Goal: Register for event/course: Sign up to attend an event or enroll in a course

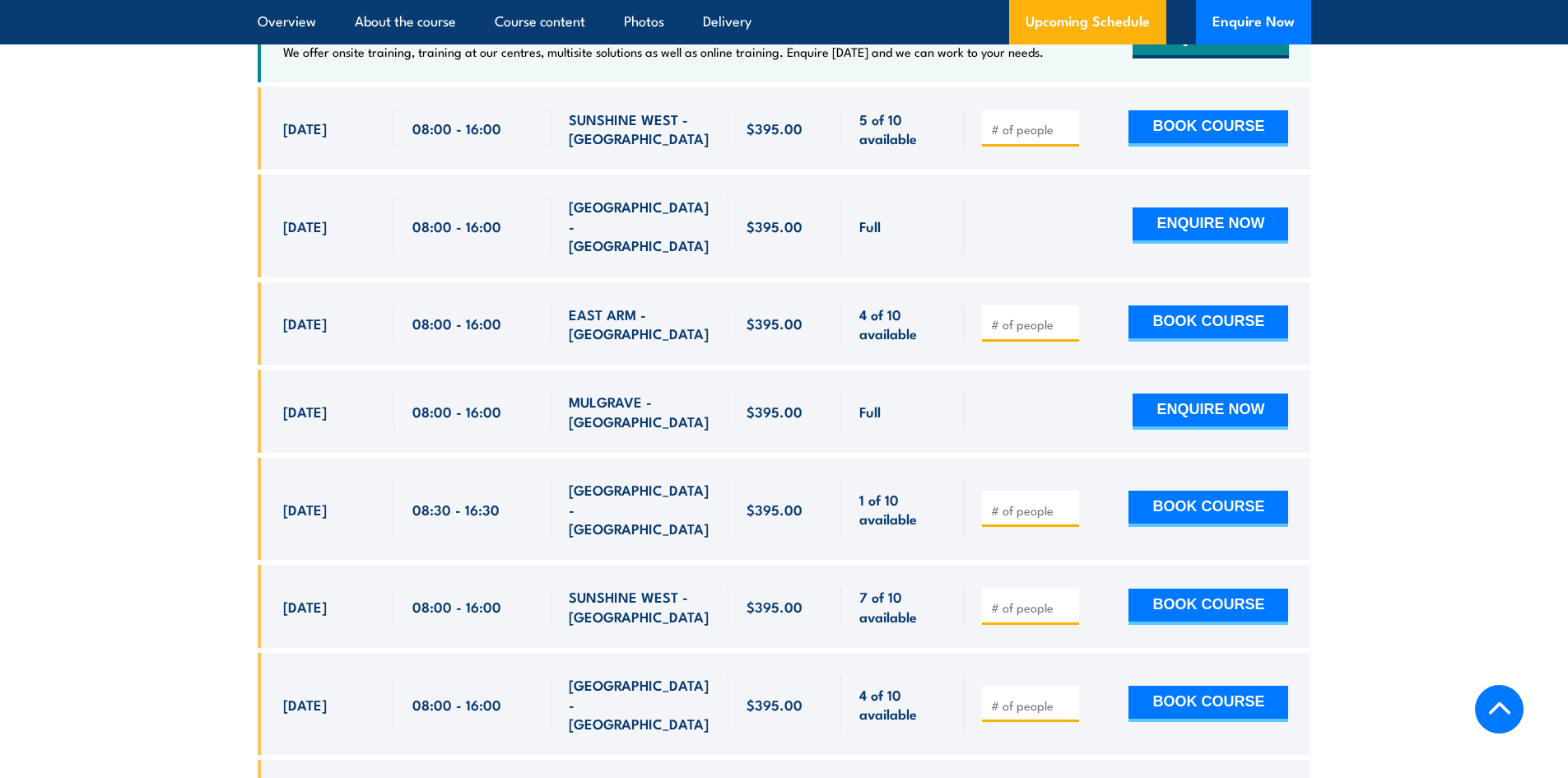
scroll to position [3211, 0]
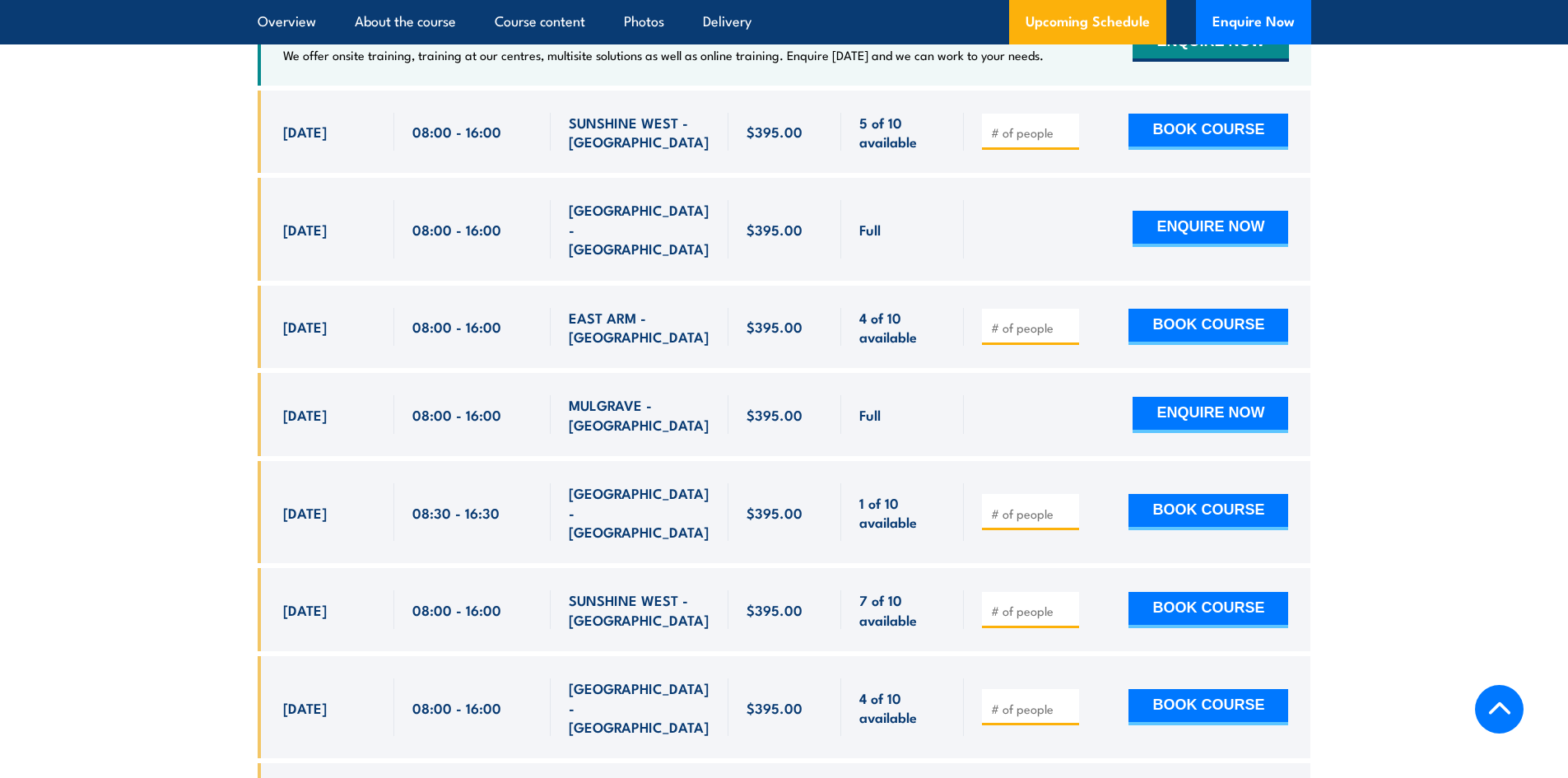
click at [1032, 519] on input "number" at bounding box center [1032, 514] width 82 height 16
click at [1061, 510] on input "number" at bounding box center [1032, 514] width 82 height 16
type input "1"
click at [1063, 509] on input "1" at bounding box center [1032, 514] width 82 height 16
click at [1178, 511] on button "BOOK COURSE" at bounding box center [1208, 512] width 159 height 36
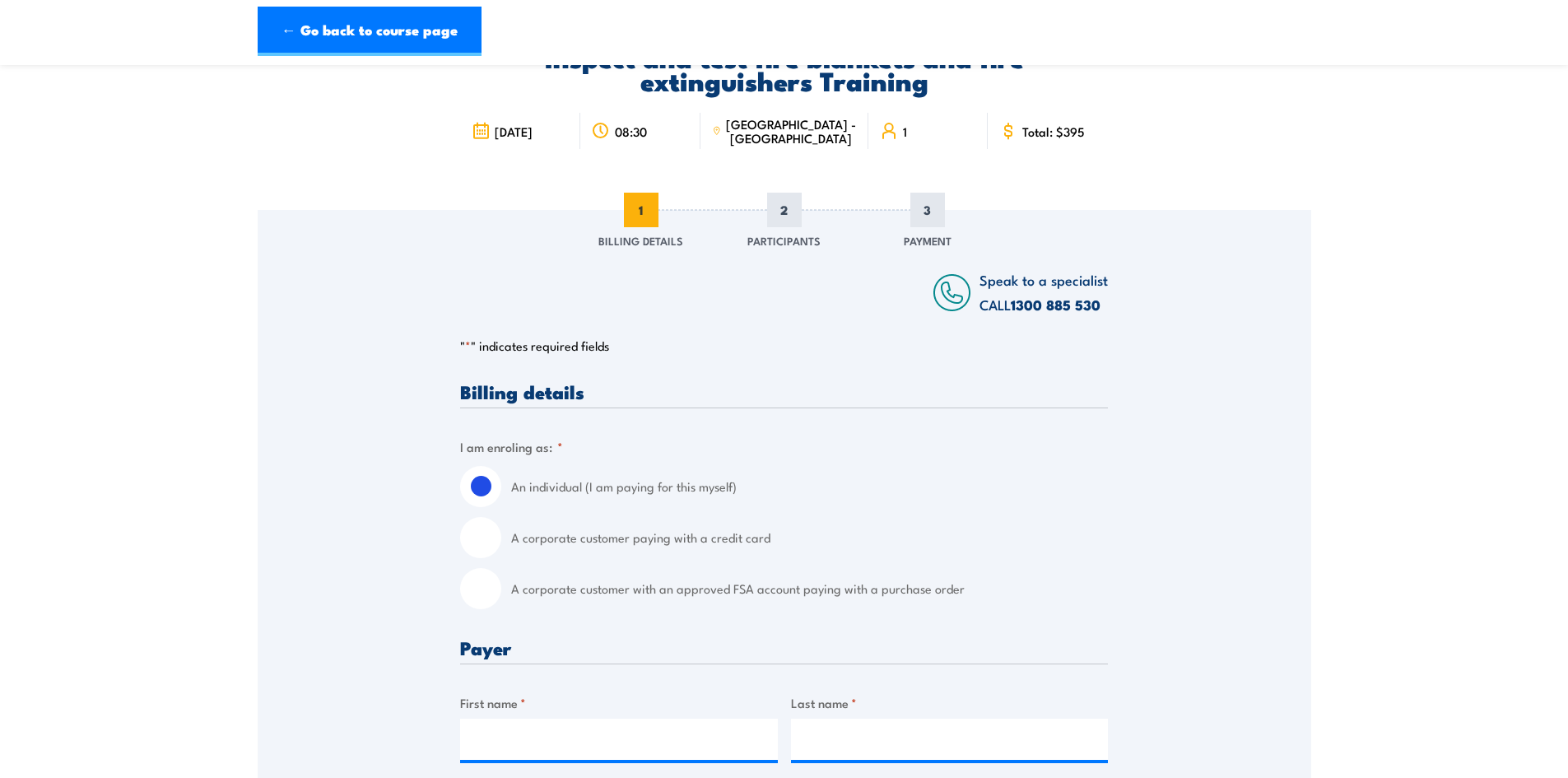
scroll to position [165, 0]
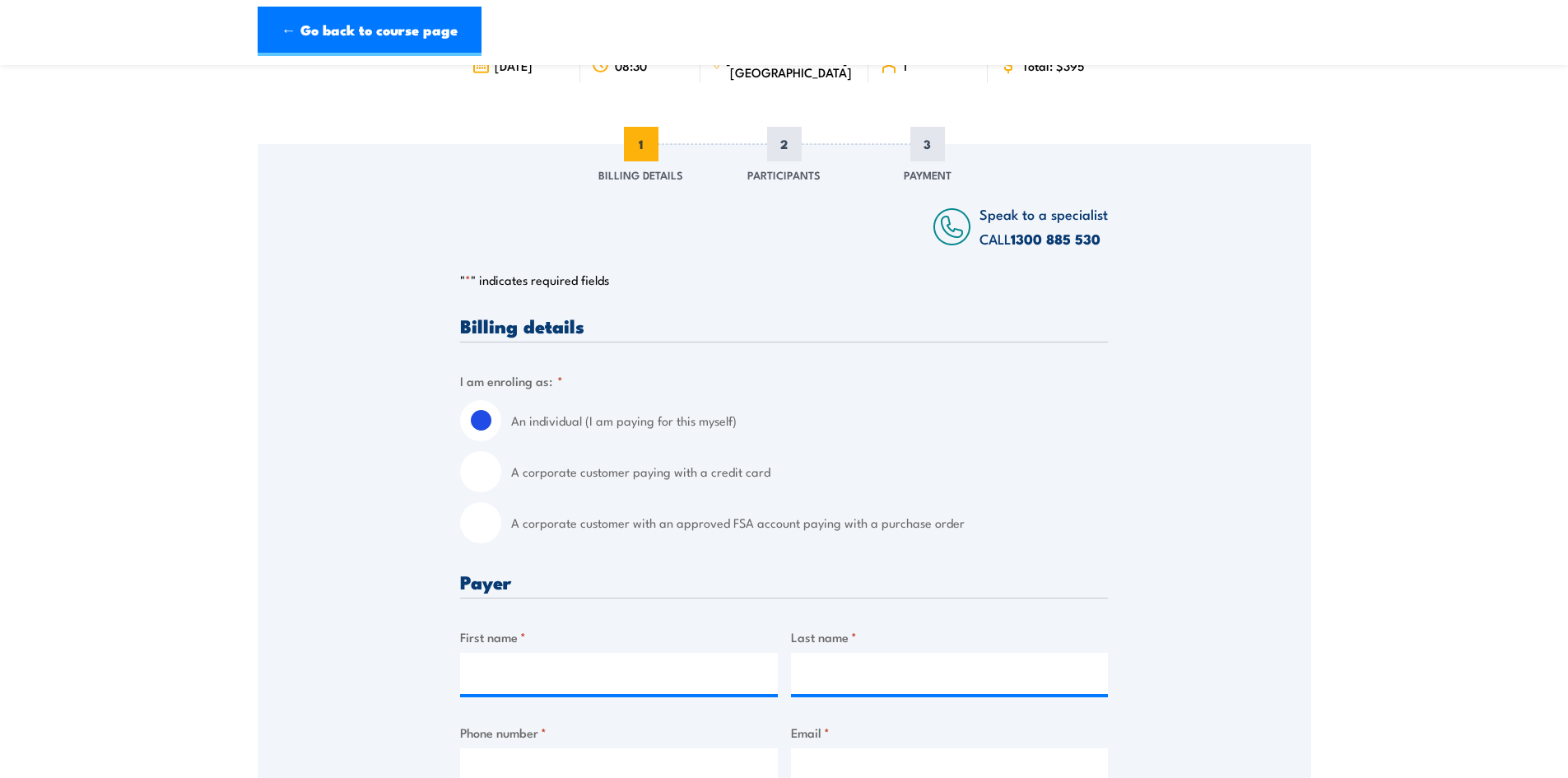
click at [493, 469] on input "A corporate customer paying with a credit card" at bounding box center [480, 471] width 41 height 41
radio input "true"
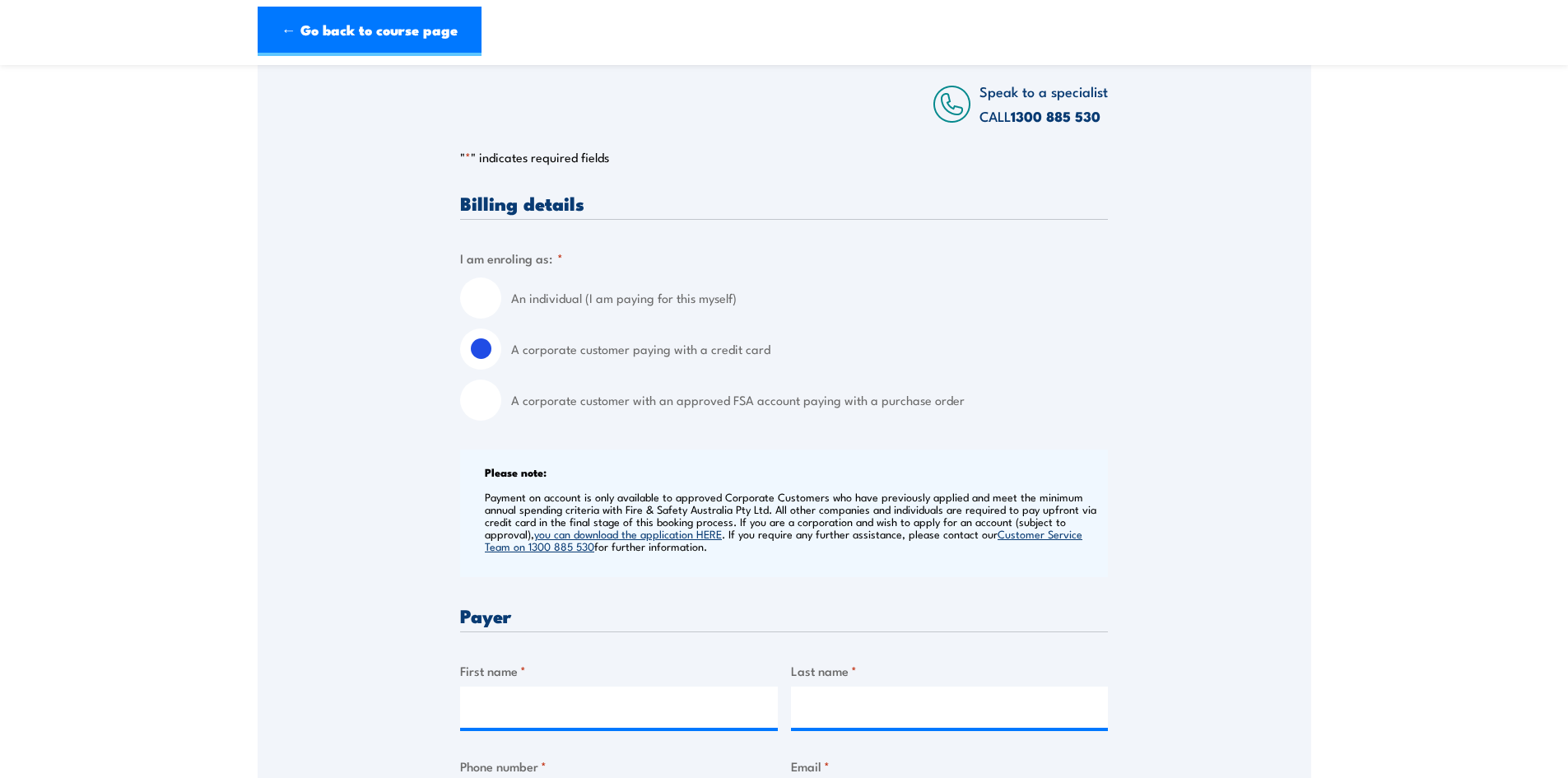
scroll to position [330, 0]
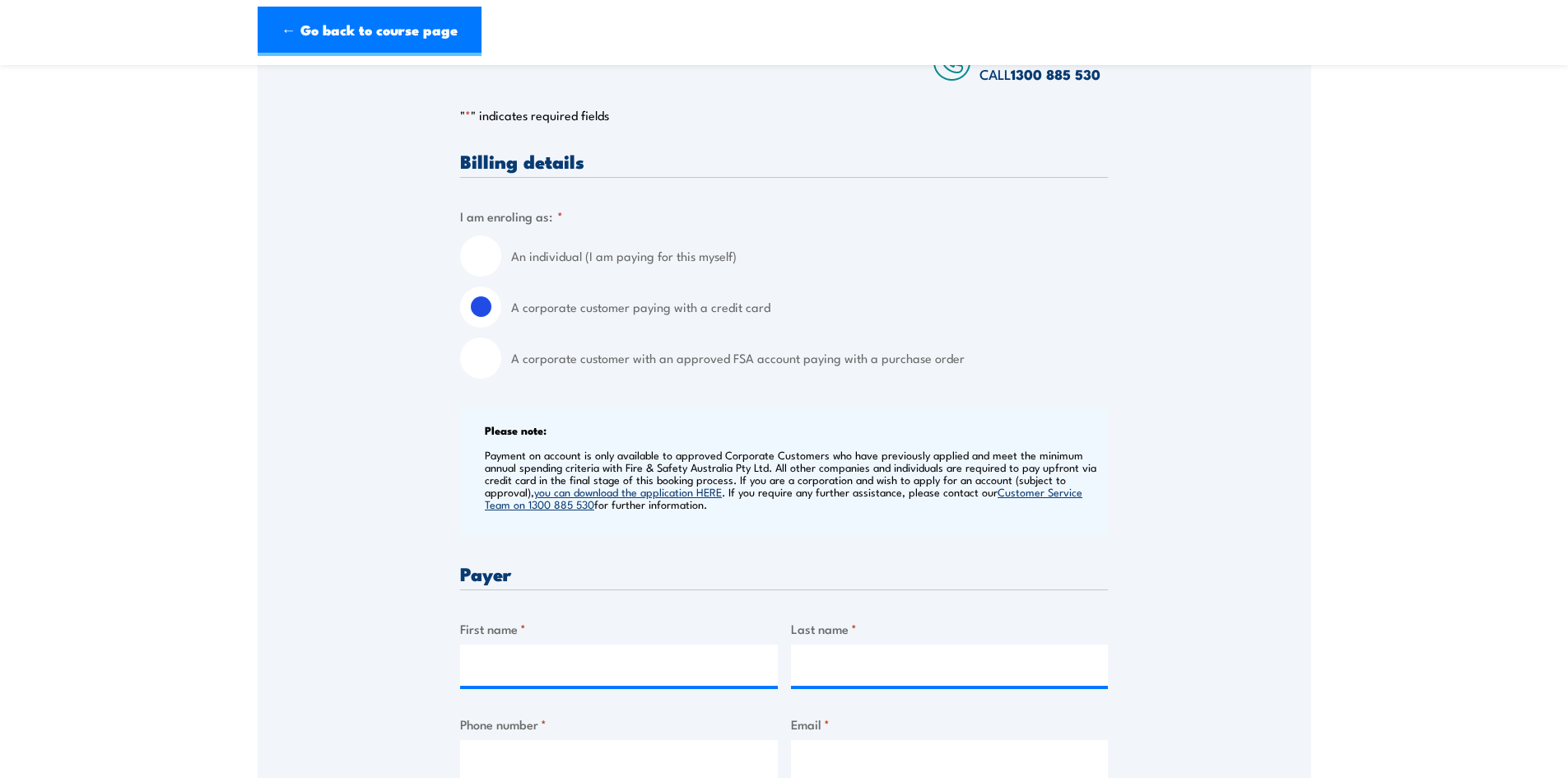
click at [479, 248] on input "An individual (I am paying for this myself)" at bounding box center [480, 255] width 41 height 41
radio input "true"
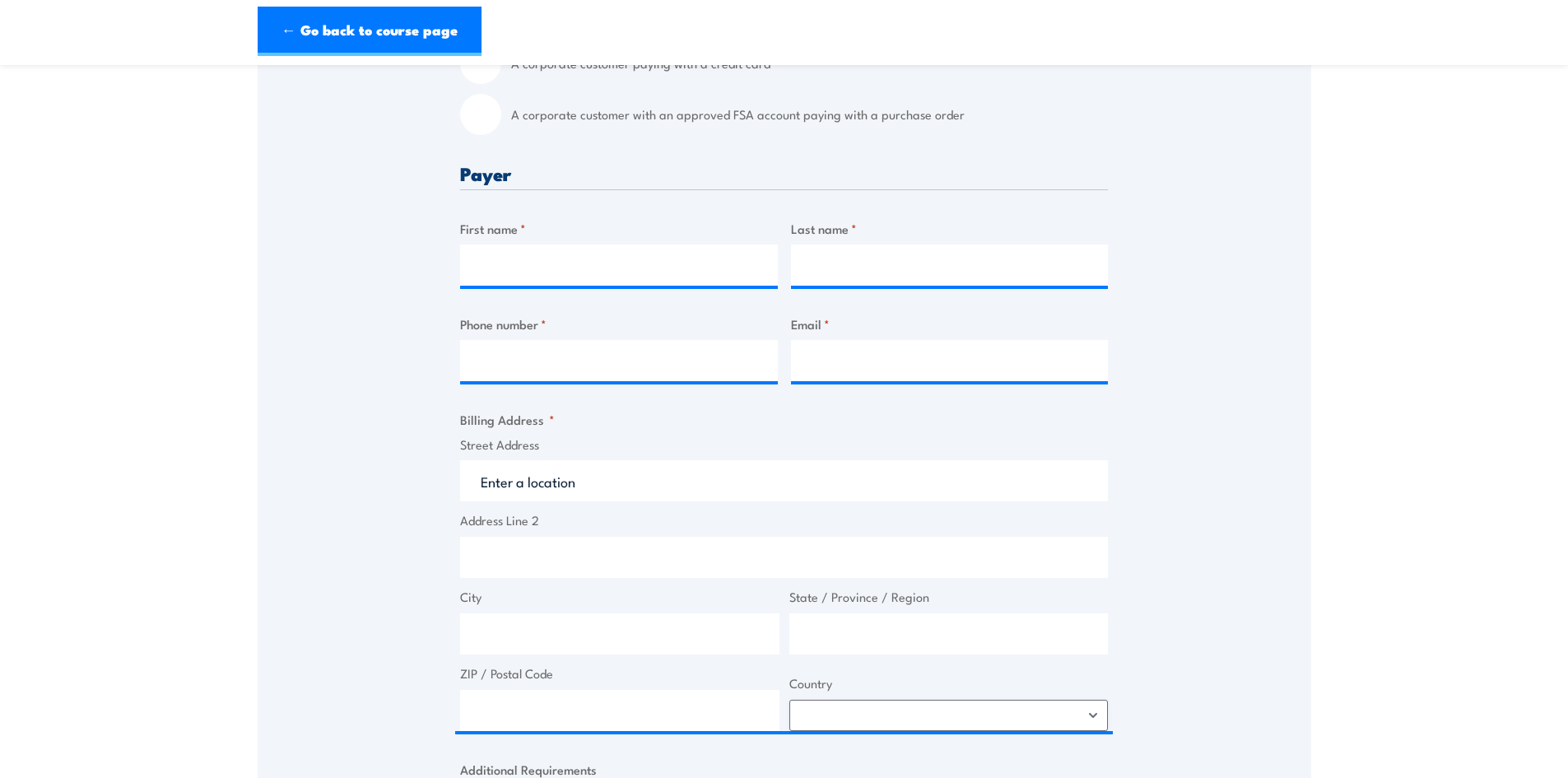
scroll to position [576, 0]
click at [526, 267] on input "First name *" at bounding box center [619, 261] width 318 height 41
type input "[PERSON_NAME]"
type input "0497777459"
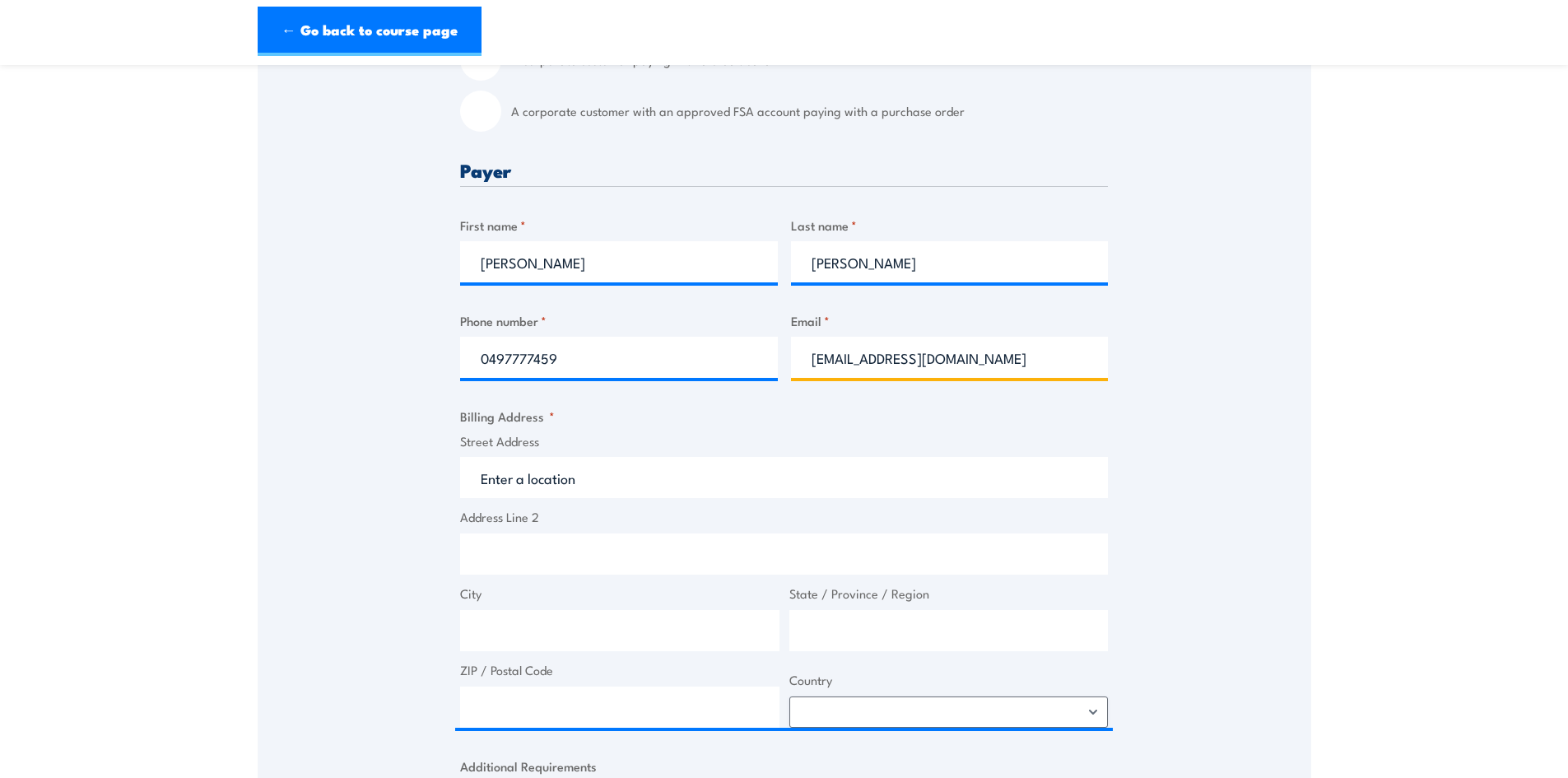
drag, startPoint x: 1007, startPoint y: 347, endPoint x: 1012, endPoint y: 356, distance: 10.3
click at [1007, 347] on input "[EMAIL_ADDRESS][DOMAIN_NAME]" at bounding box center [949, 357] width 318 height 41
drag, startPoint x: 1018, startPoint y: 363, endPoint x: 653, endPoint y: 351, distance: 365.2
click at [653, 349] on div "Billing details I am enroling as: * An individual (I am paying for this myself)…" at bounding box center [784, 566] width 648 height 1322
type input "[PERSON_NAME][EMAIL_ADDRESS][DOMAIN_NAME]"
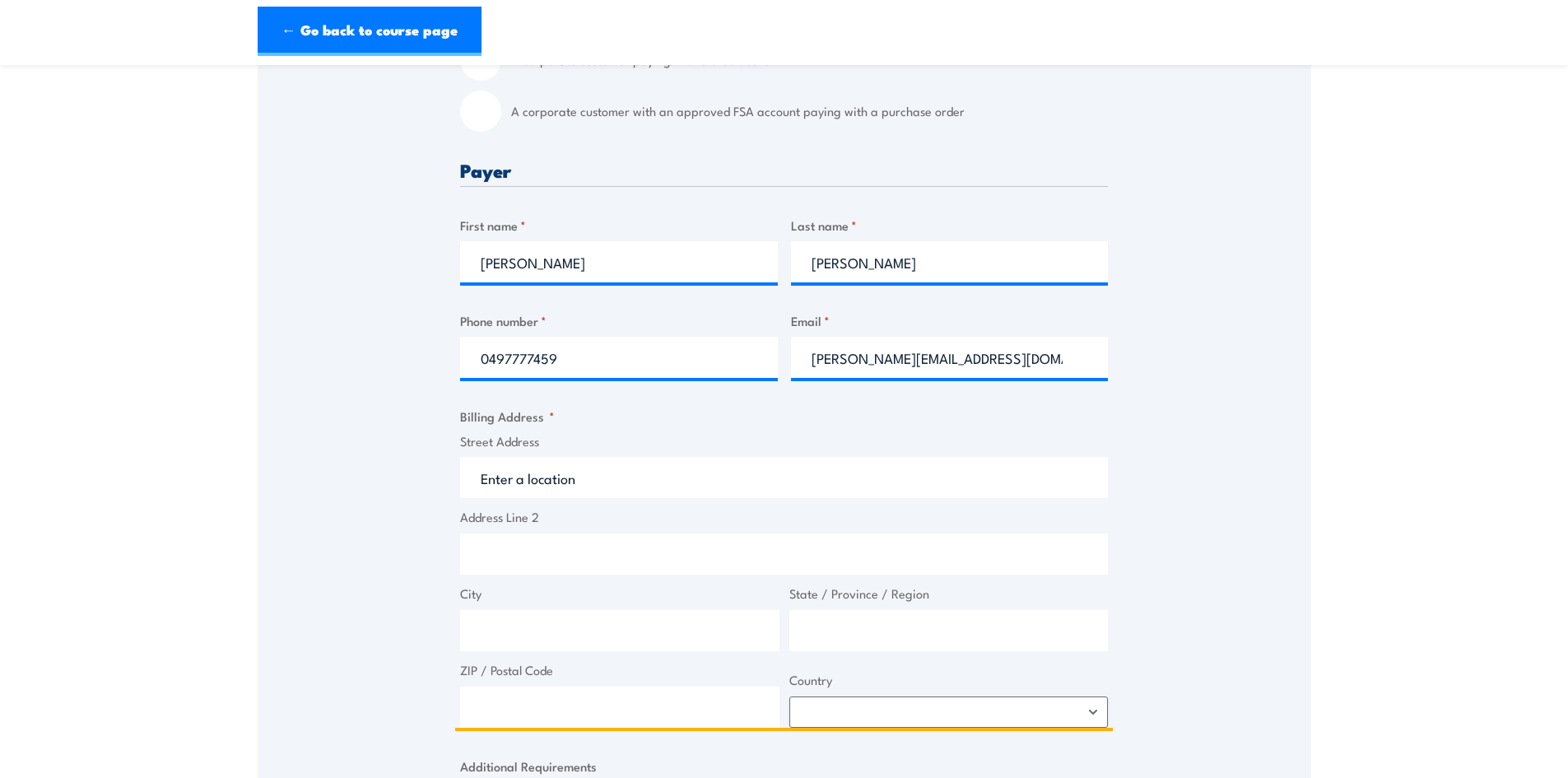
click at [610, 473] on input "Street Address" at bounding box center [784, 476] width 648 height 41
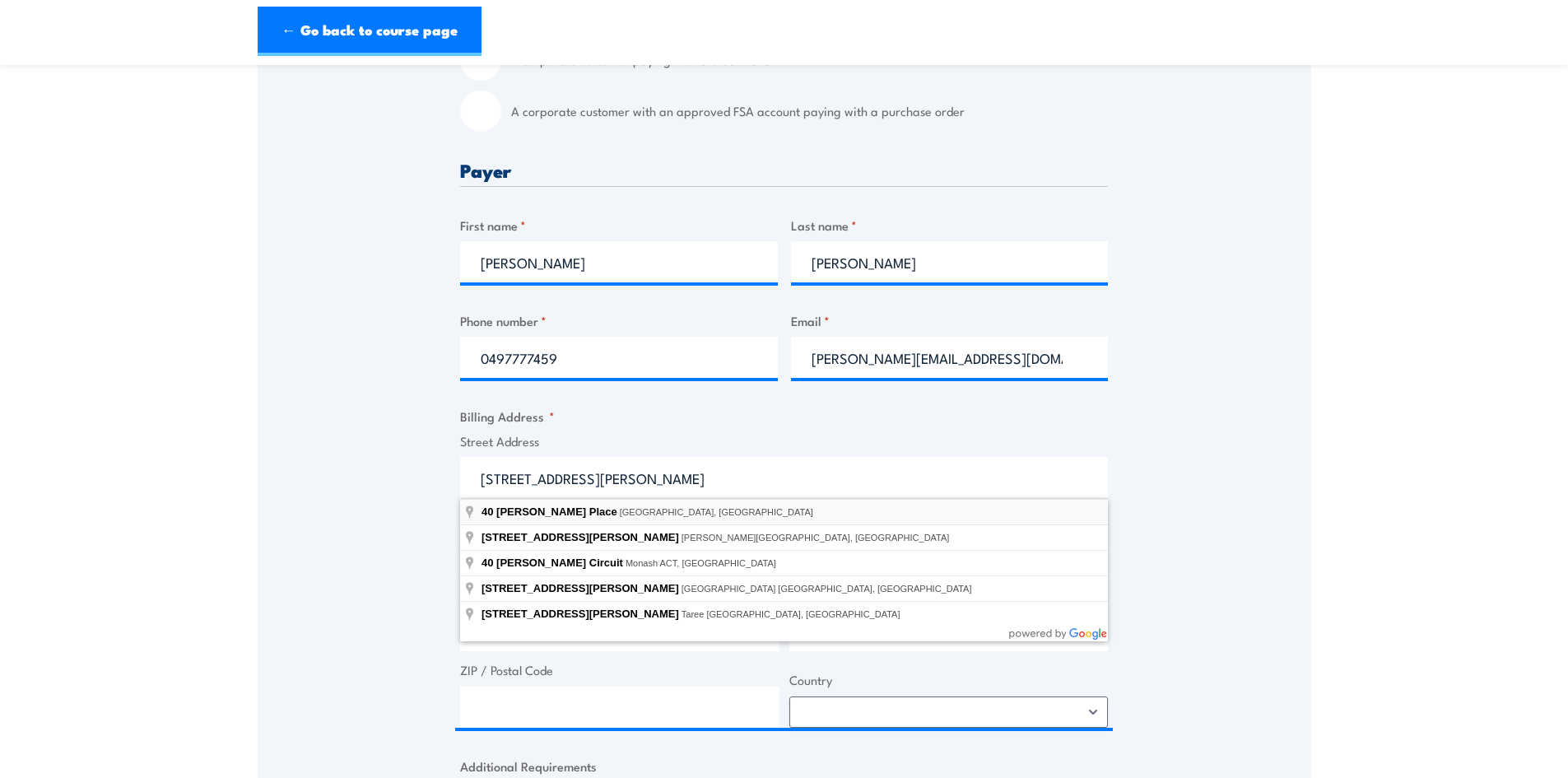
type input "[STREET_ADDRESS][PERSON_NAME]"
type input "[GEOGRAPHIC_DATA]"
type input "2164"
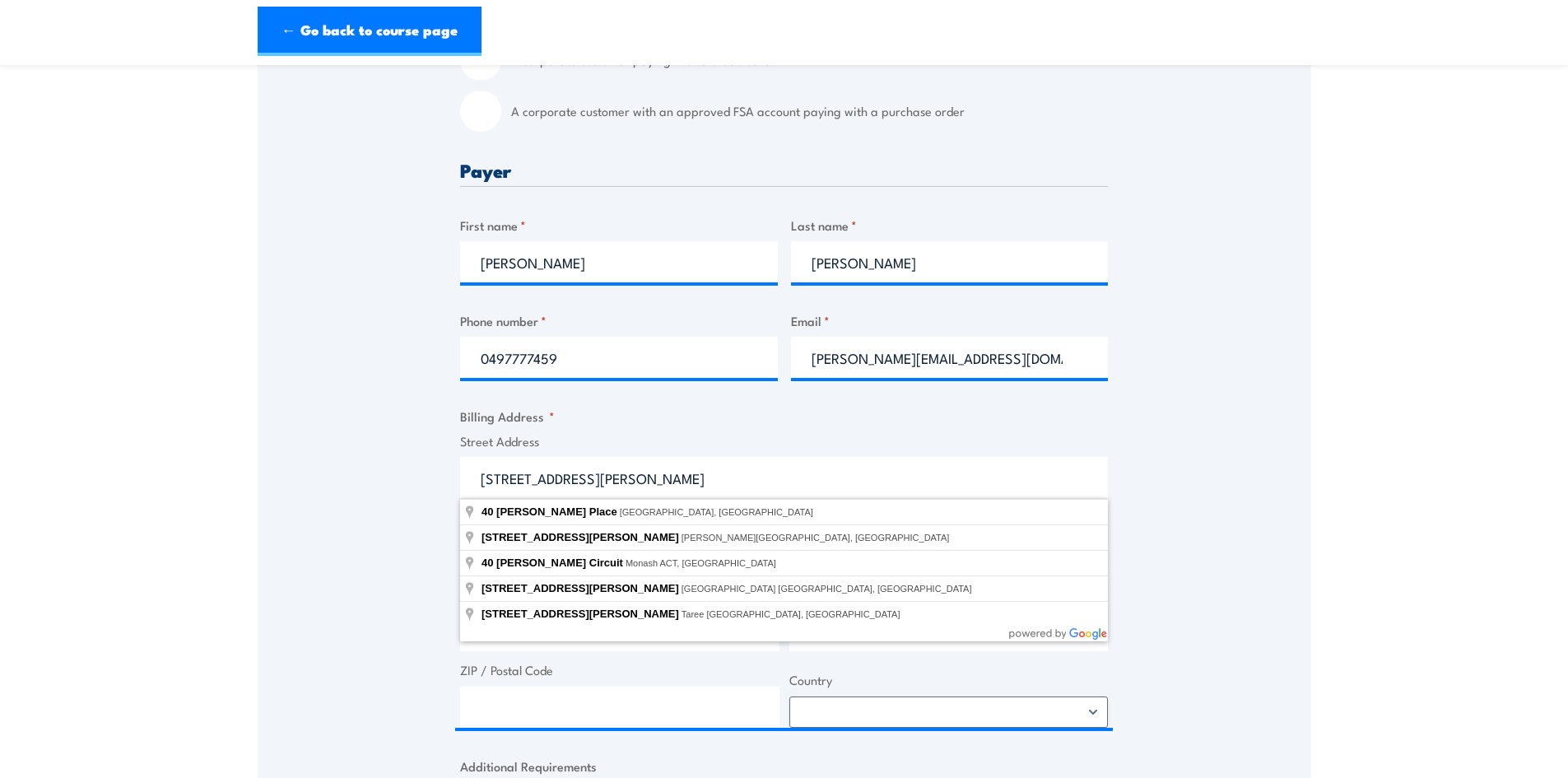
select select "[GEOGRAPHIC_DATA]"
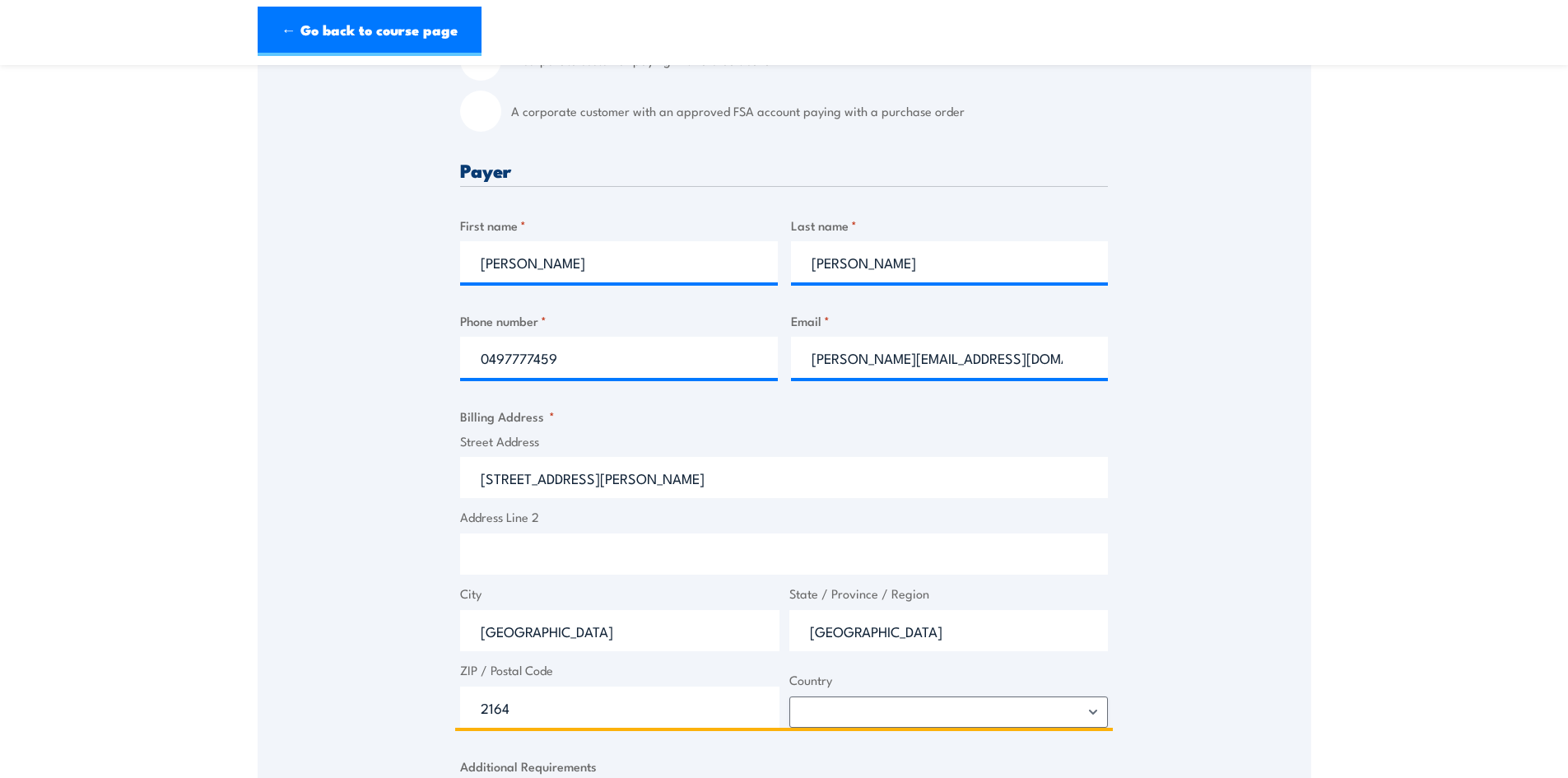
click at [593, 562] on input "Address Line 2" at bounding box center [784, 553] width 648 height 41
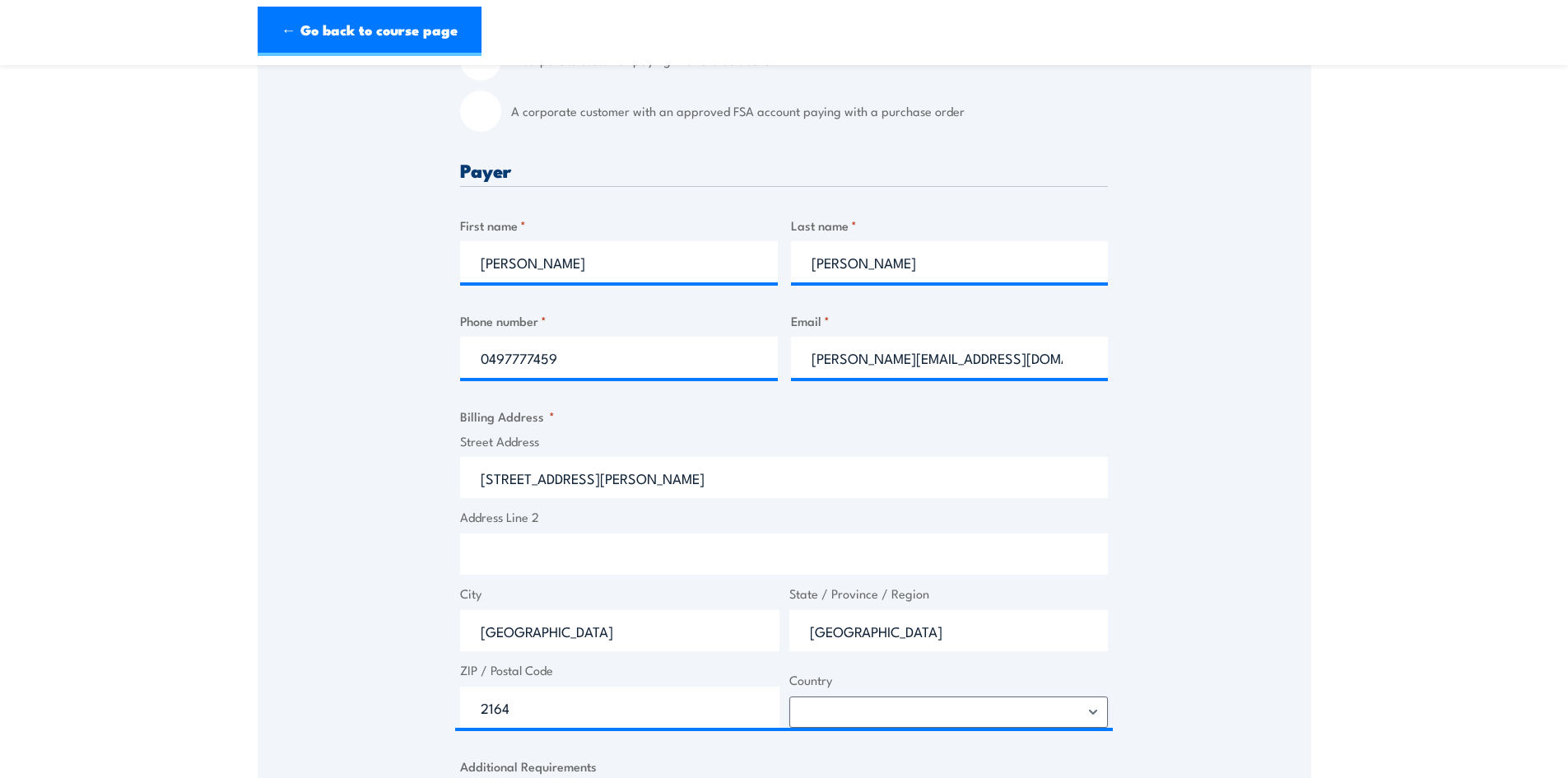
click at [351, 537] on div "Speak to a specialist CALL [PHONE_NUMBER] CALL [PHONE_NUMBER] " * " indicates r…" at bounding box center [784, 483] width 1053 height 1501
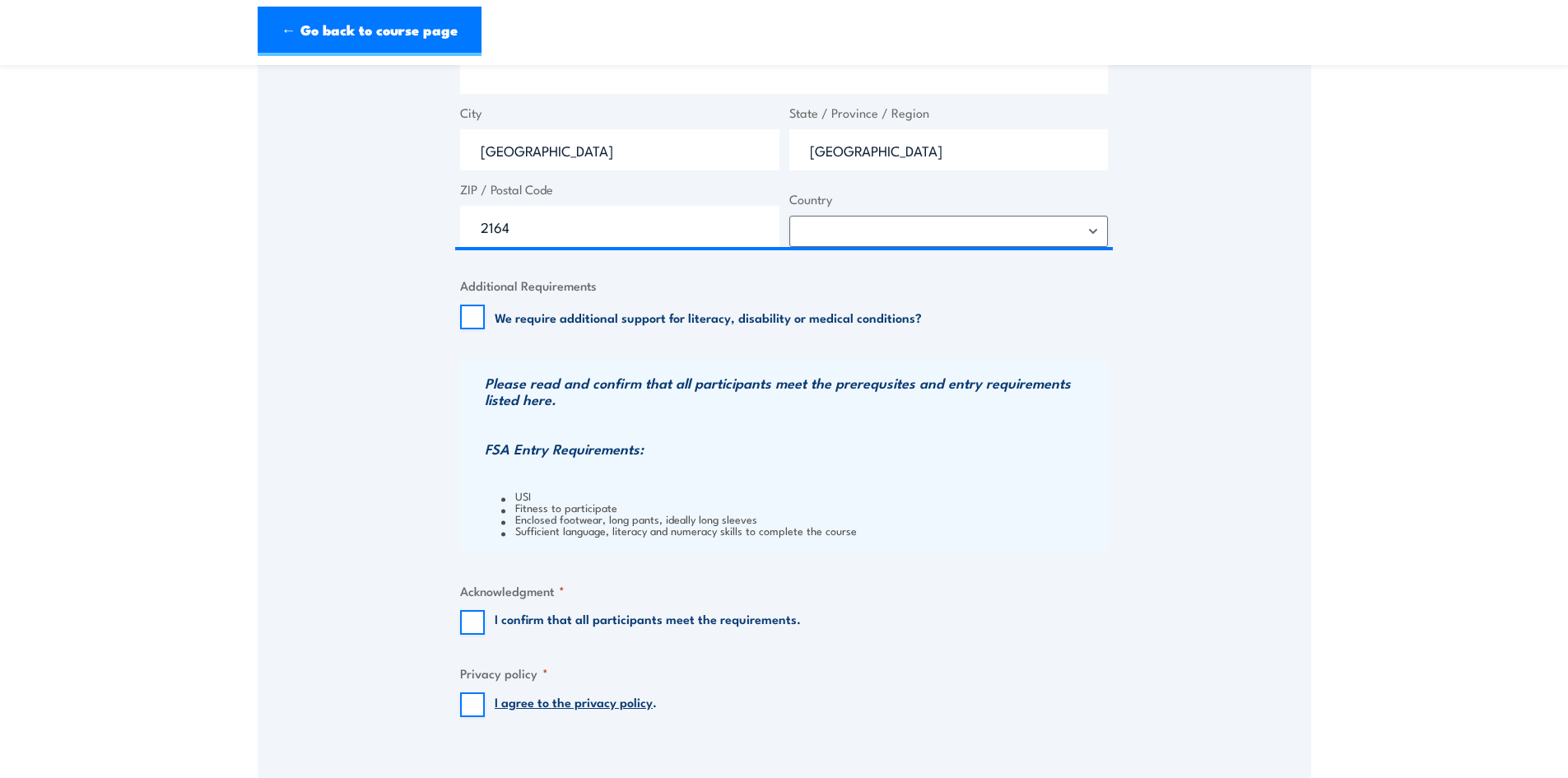
scroll to position [1071, 0]
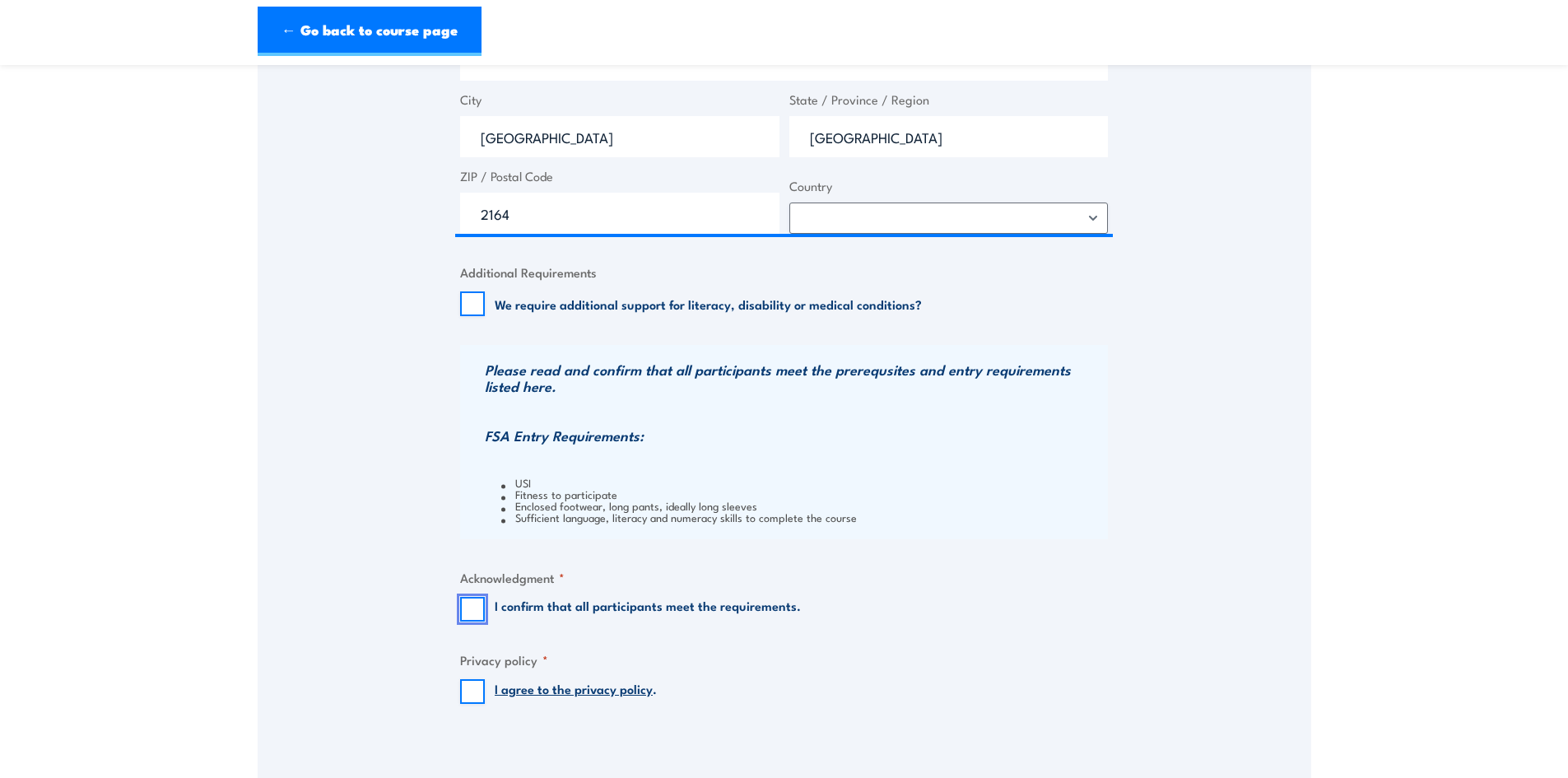
click at [476, 610] on input "I confirm that all participants meet the requirements." at bounding box center [472, 609] width 24 height 24
checkbox input "true"
click at [476, 696] on input "I agree to the privacy policy ." at bounding box center [472, 691] width 24 height 24
checkbox input "true"
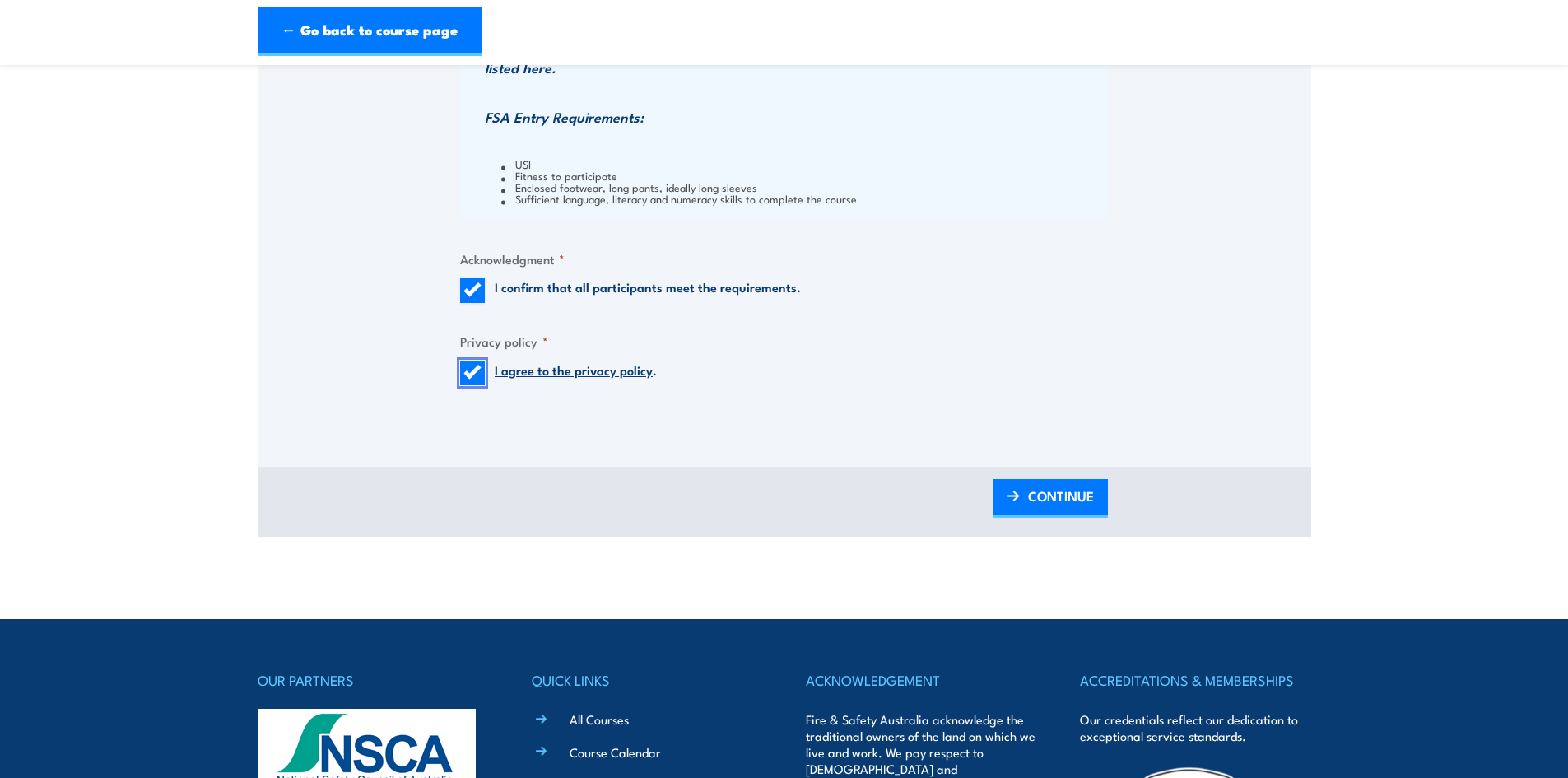
scroll to position [1399, 0]
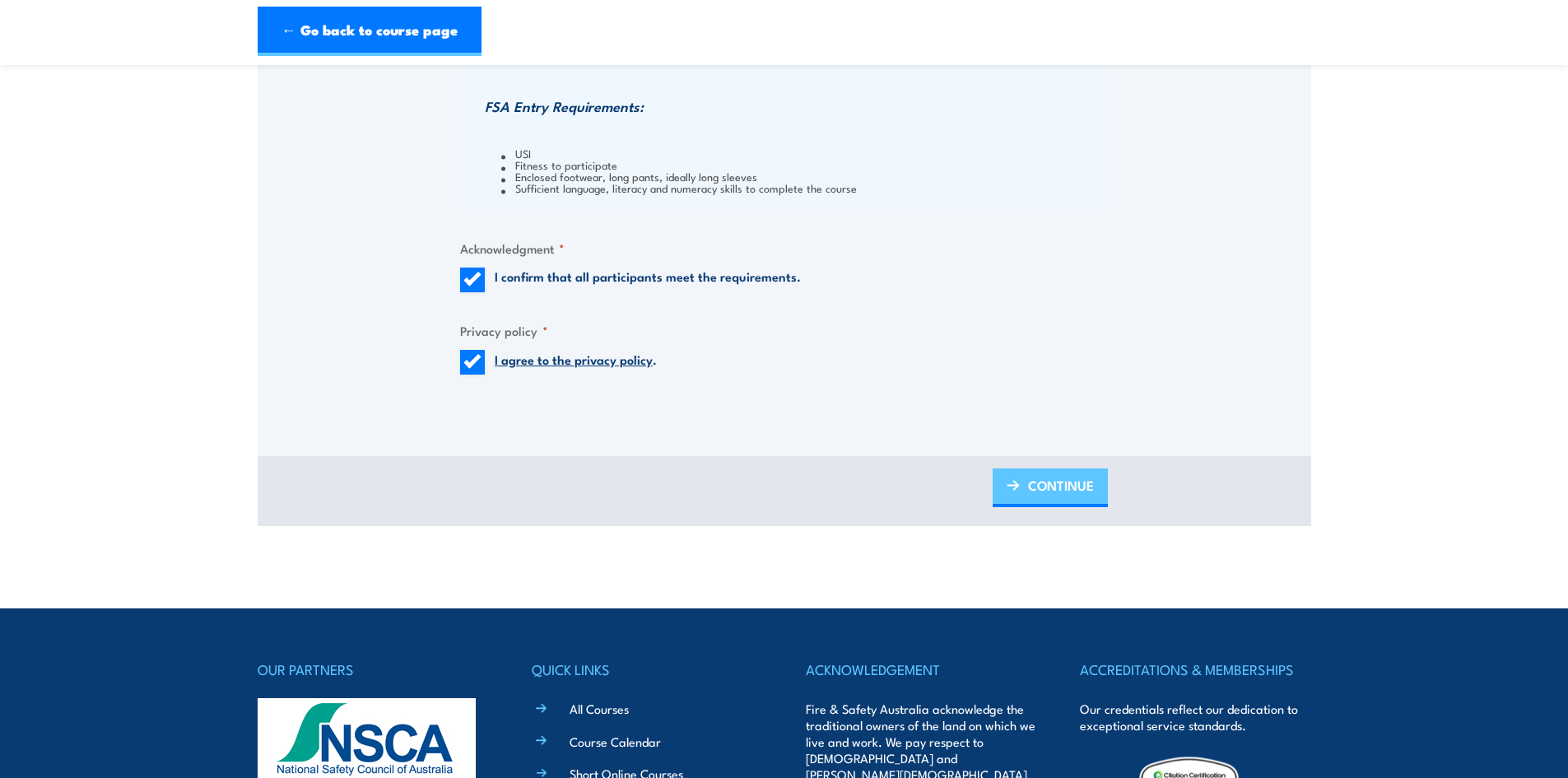
click at [1059, 489] on span "CONTINUE" at bounding box center [1061, 485] width 66 height 43
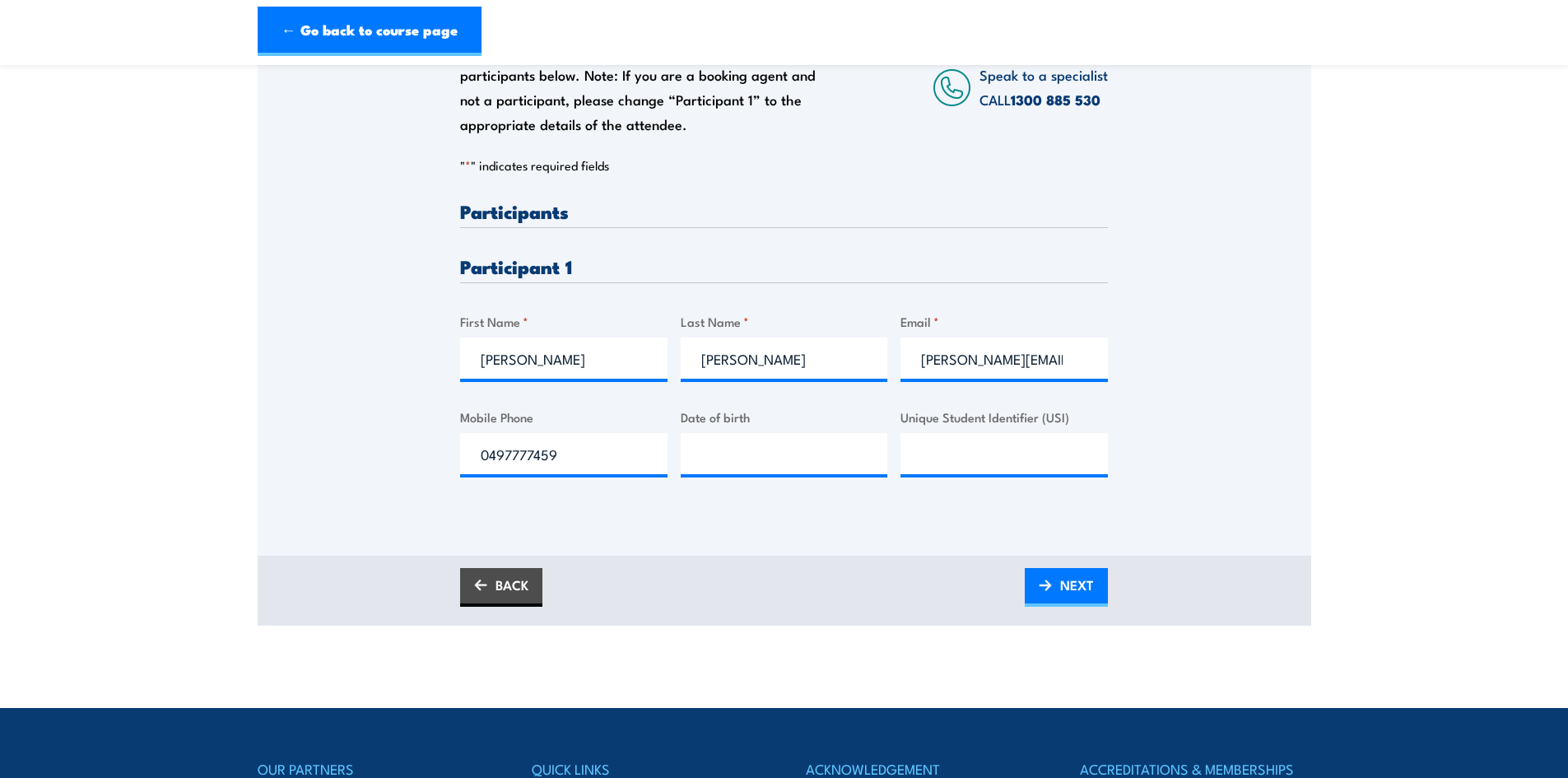
scroll to position [247, 0]
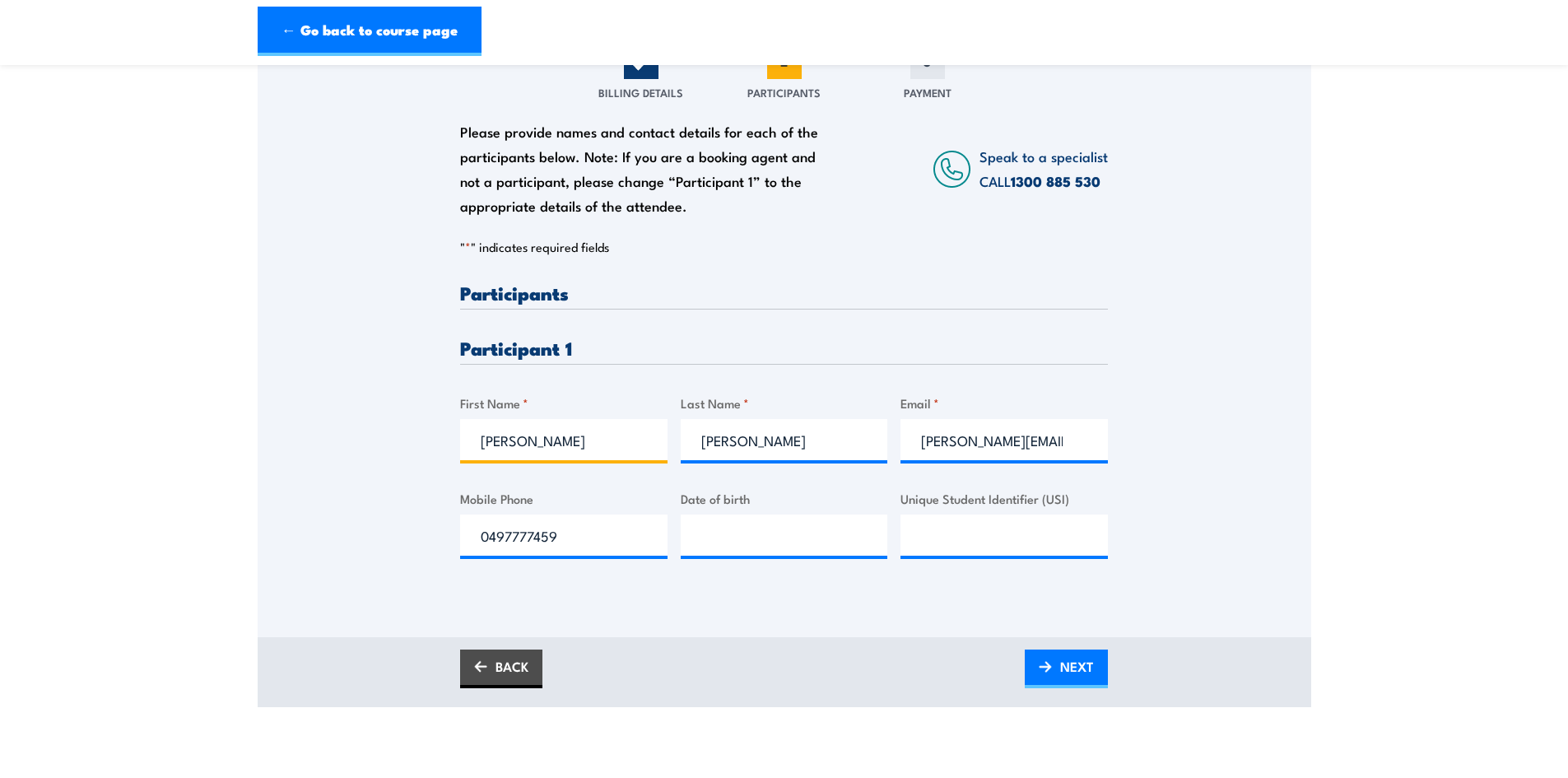
drag, startPoint x: 553, startPoint y: 439, endPoint x: 311, endPoint y: 444, distance: 242.1
click at [311, 444] on div "Please provide names and contact details for each of the participants below. No…" at bounding box center [784, 326] width 1053 height 529
type input "[PERSON_NAME]"
type input "[PERSON_NAME][EMAIL_ADDRESS][DOMAIN_NAME]"
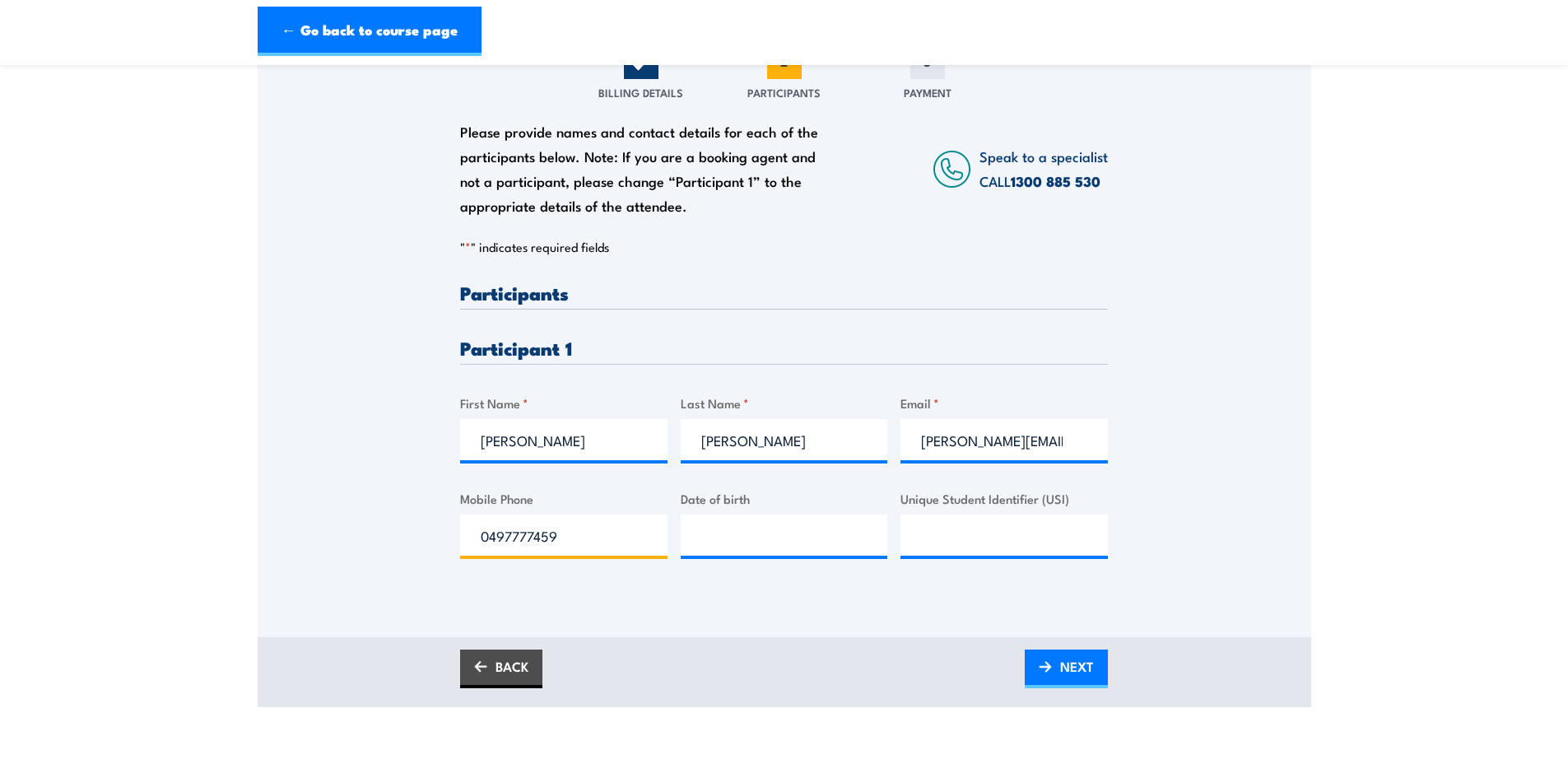
click at [588, 544] on input "0497777459" at bounding box center [563, 534] width 207 height 41
type input "__/__/____"
click at [747, 531] on input "__/__/____" at bounding box center [784, 534] width 207 height 41
click at [594, 537] on input "0497777459" at bounding box center [563, 534] width 207 height 41
type input "__/__/____"
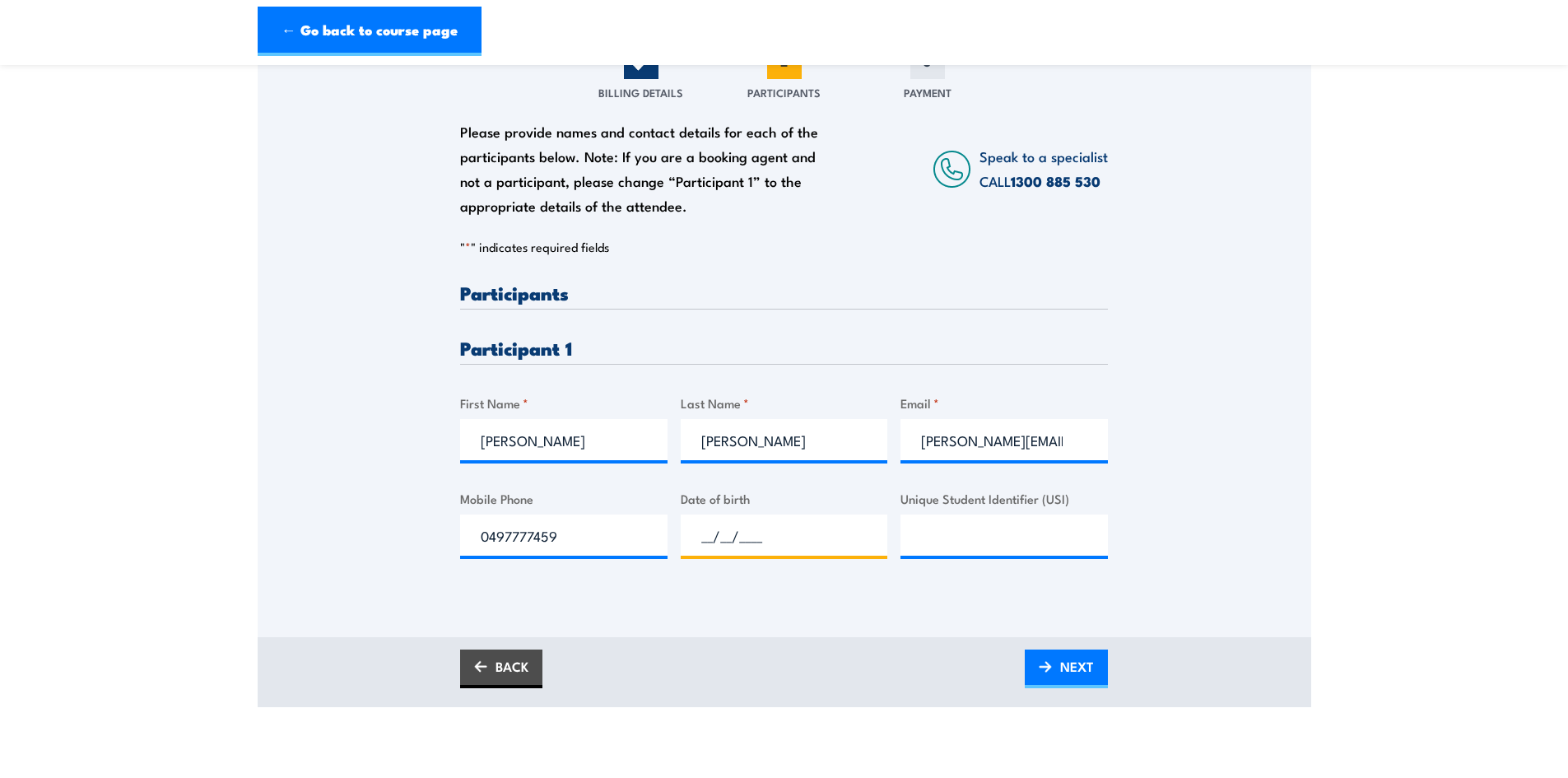
click at [852, 527] on input "__/__/____" at bounding box center [784, 534] width 207 height 41
click at [710, 535] on input "__/__/____" at bounding box center [784, 534] width 207 height 41
click at [939, 546] on input "Unique Student Identifier (USI)" at bounding box center [1004, 534] width 207 height 41
paste input "SPA3248UNS"
type input "SPA3248UNS"
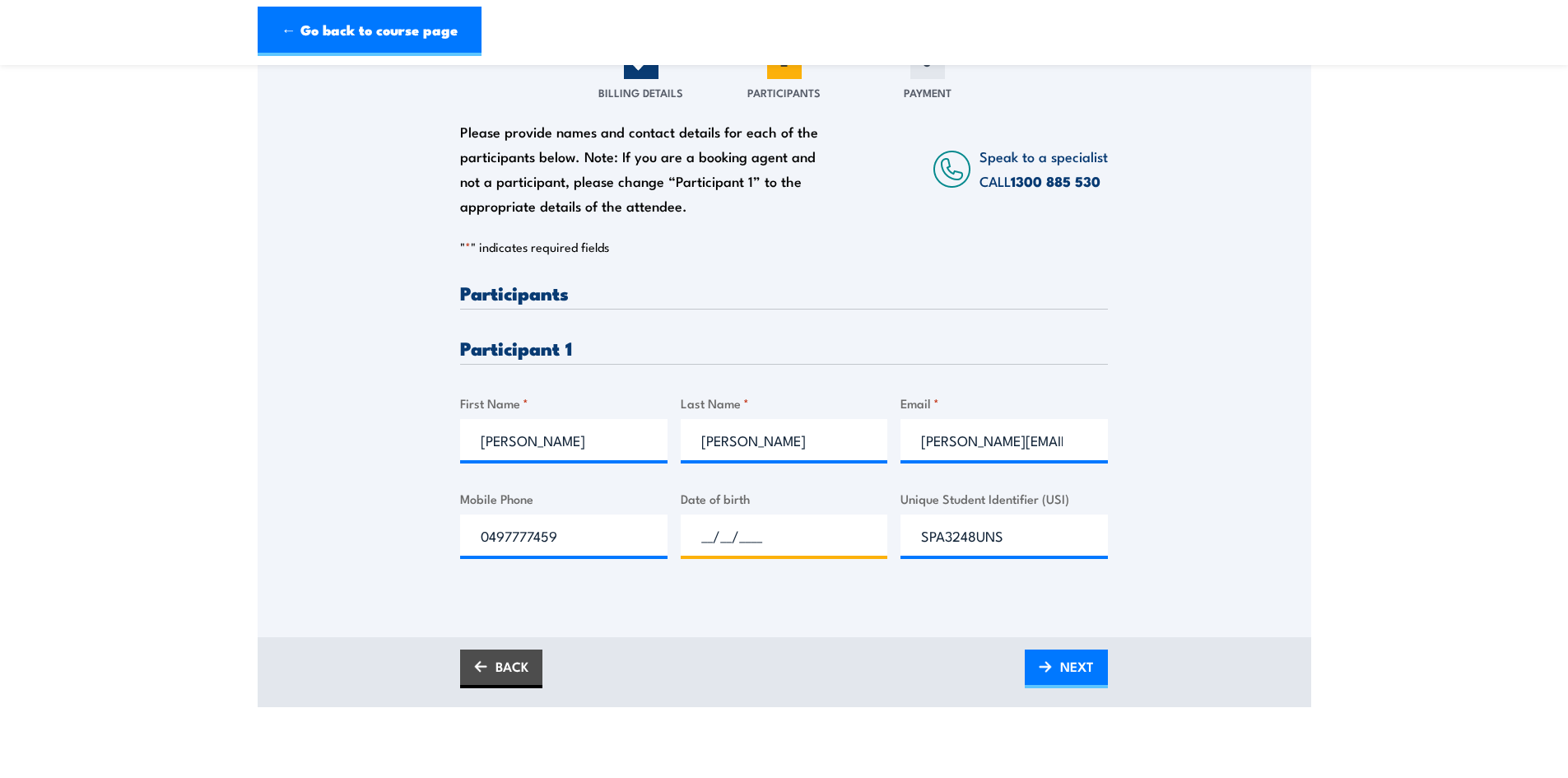
click at [757, 525] on input "__/__/____" at bounding box center [784, 534] width 207 height 41
click at [711, 533] on input "__/__/____" at bounding box center [784, 534] width 207 height 41
drag, startPoint x: 755, startPoint y: 540, endPoint x: 662, endPoint y: 548, distance: 93.3
click at [662, 548] on div "Please provide names and contact details for each of the participants below. No…" at bounding box center [784, 434] width 648 height 302
type input "[DATE]"
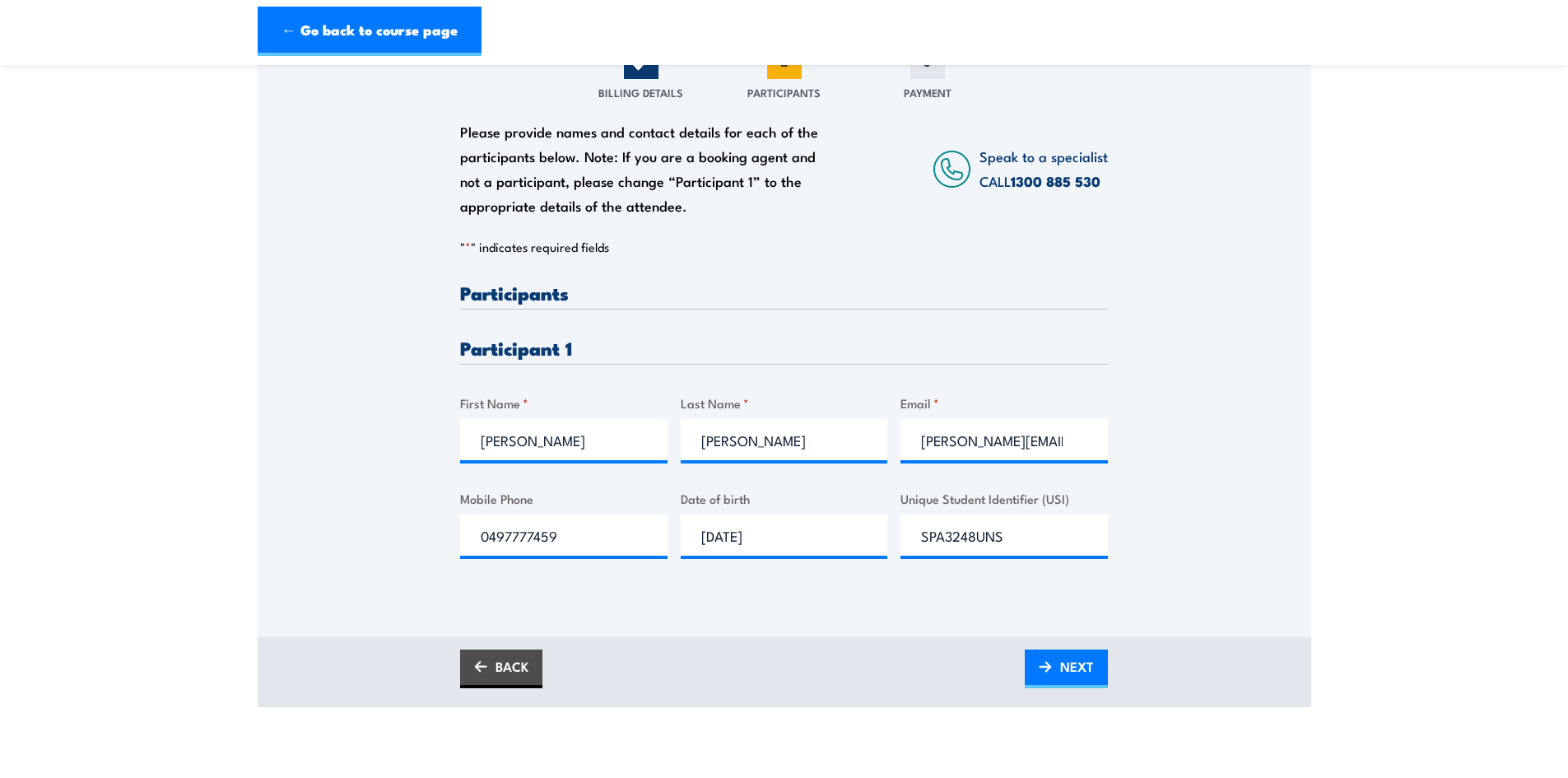
click at [749, 606] on div "Please provide names and contact details for each of the participants below. No…" at bounding box center [784, 349] width 1053 height 575
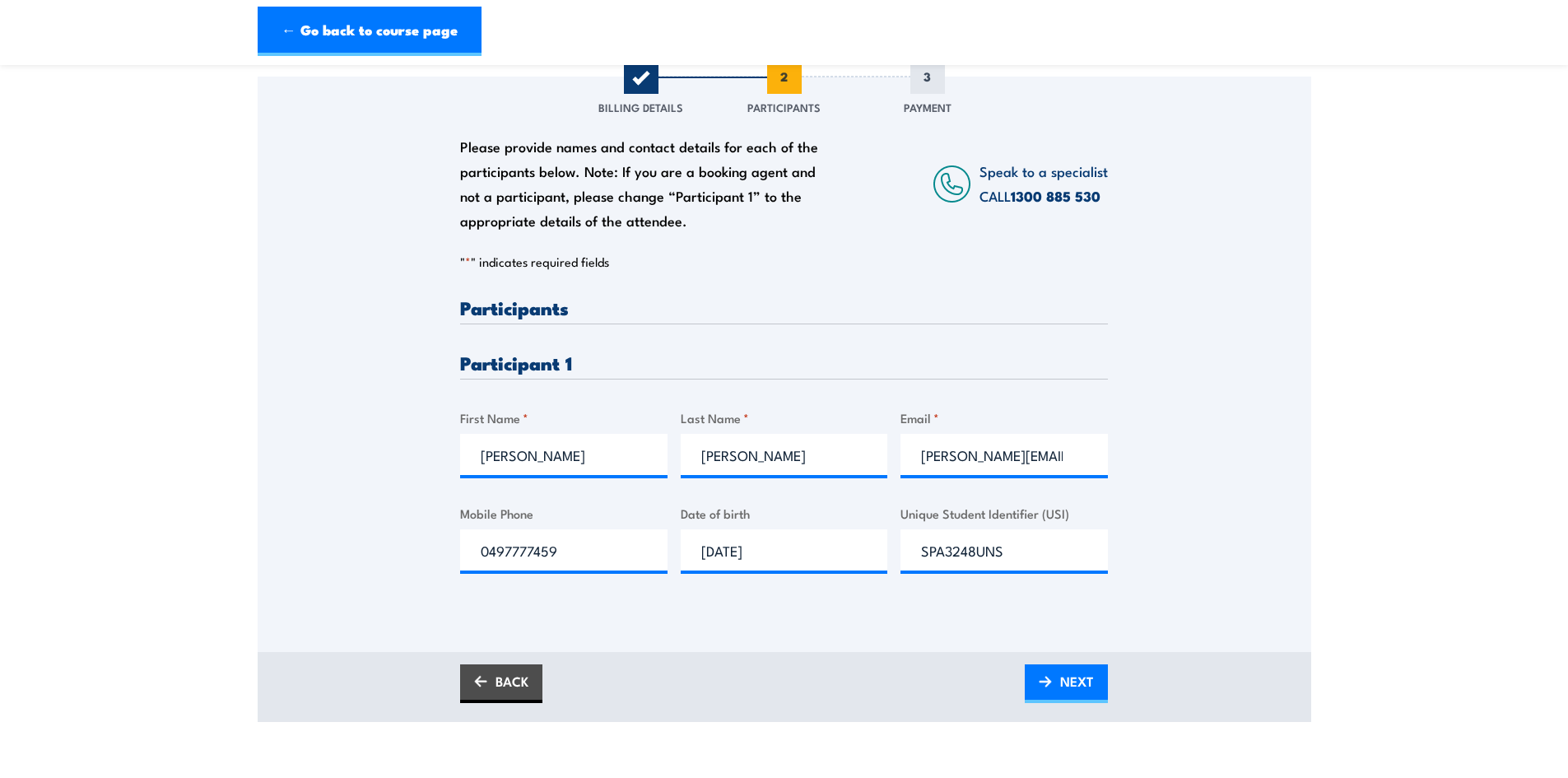
scroll to position [494, 0]
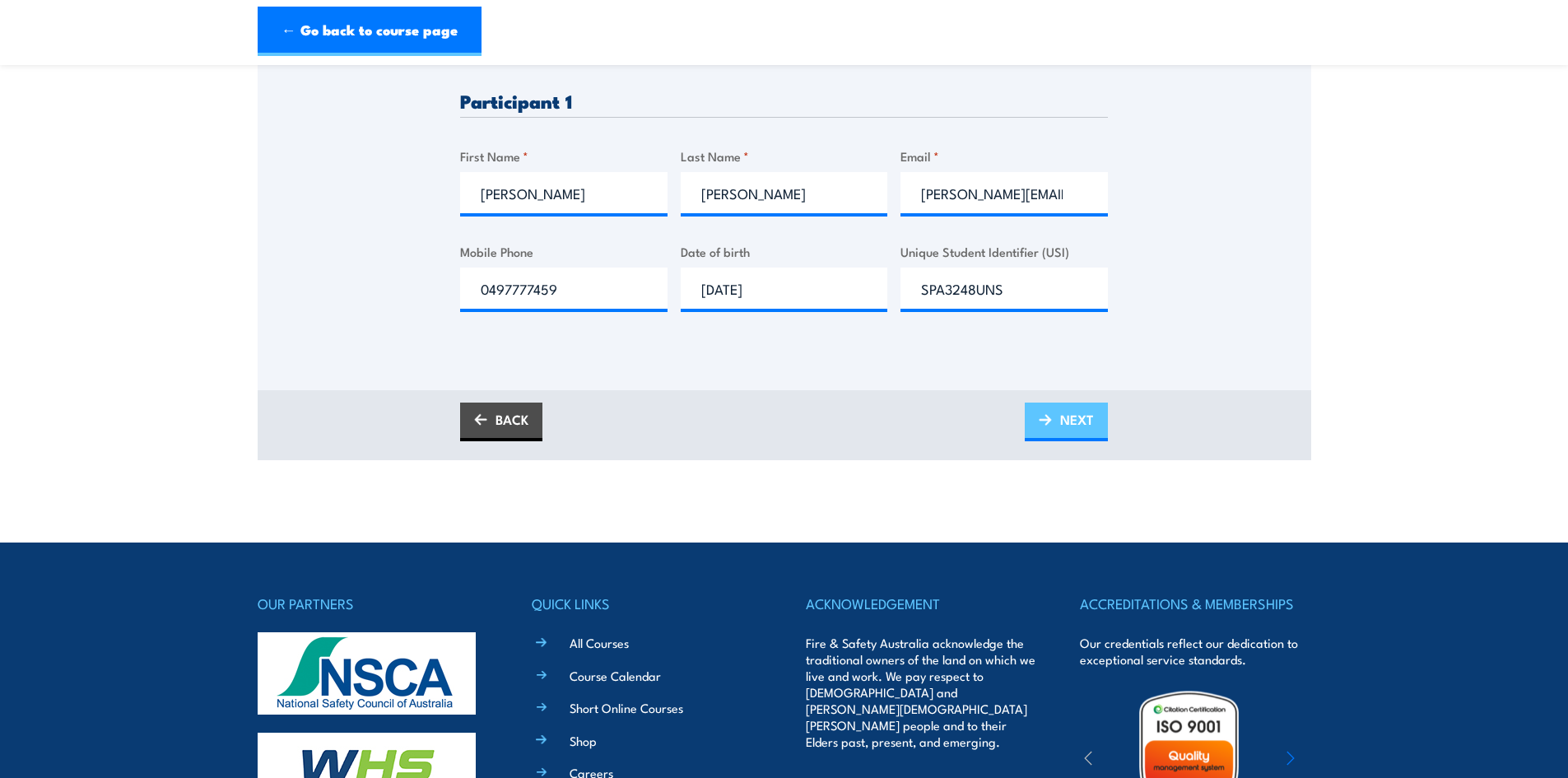
click at [1071, 420] on span "NEXT" at bounding box center [1077, 419] width 34 height 43
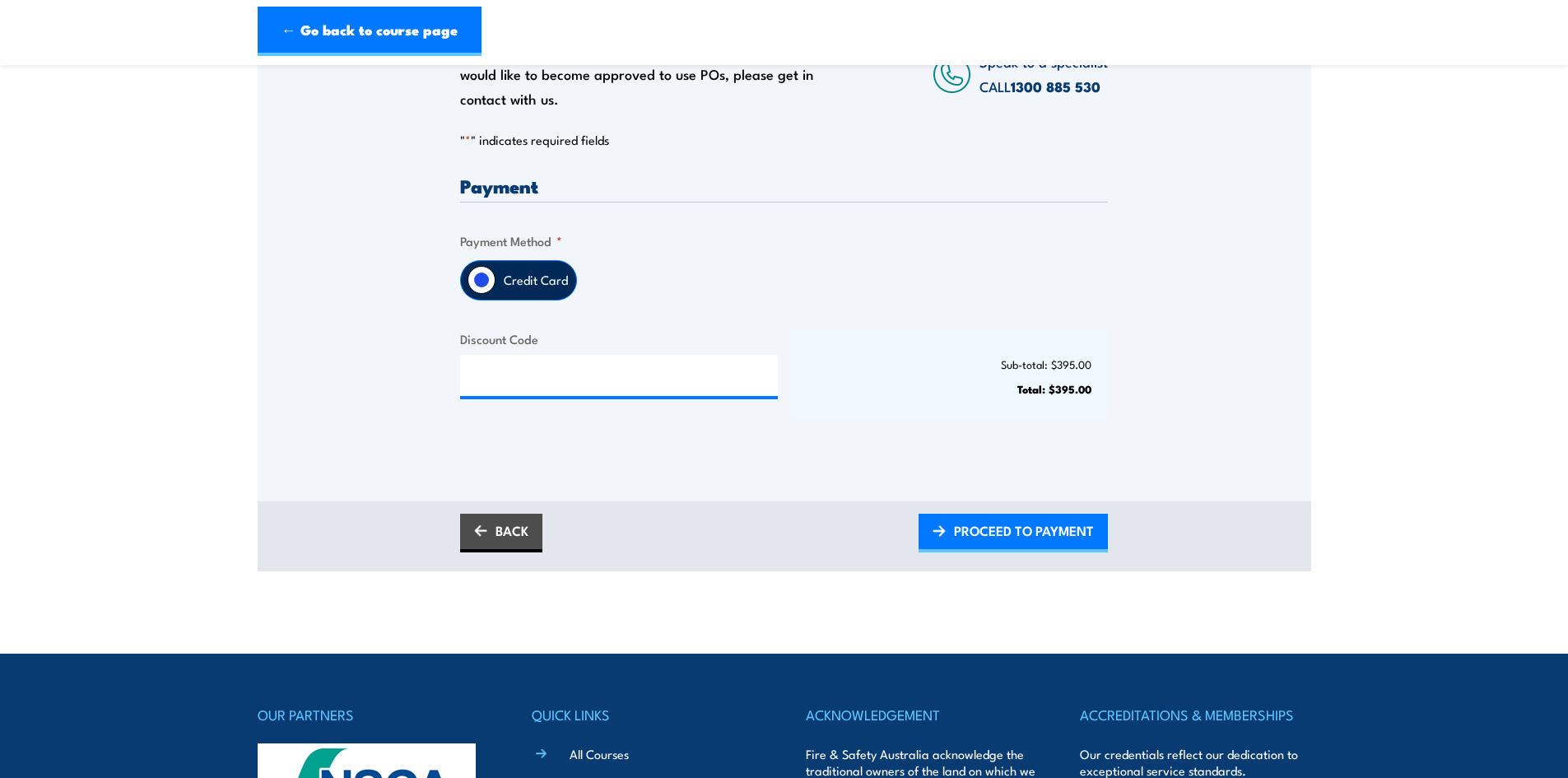
scroll to position [658, 0]
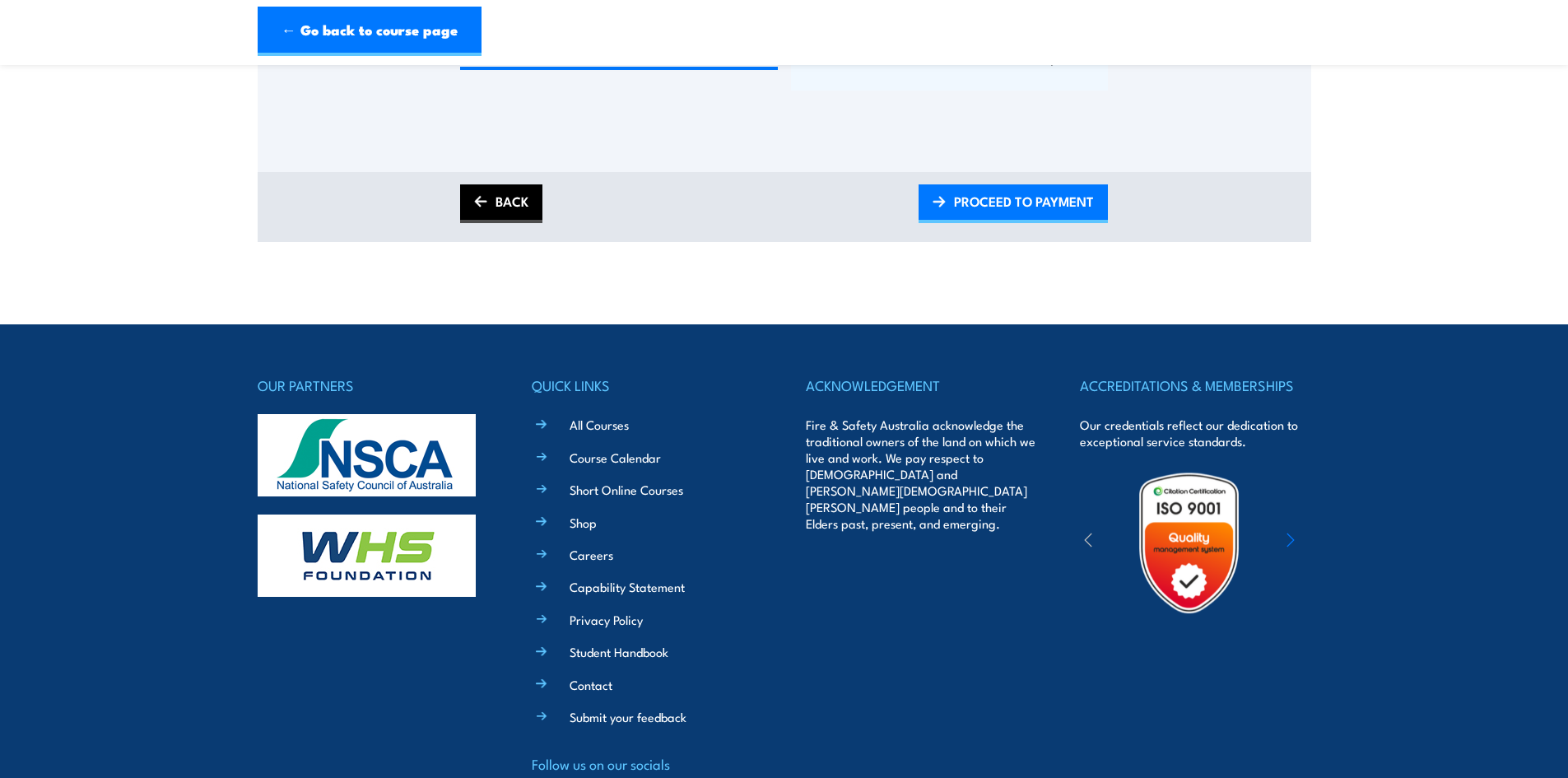
click at [473, 201] on link "BACK" at bounding box center [501, 204] width 82 height 39
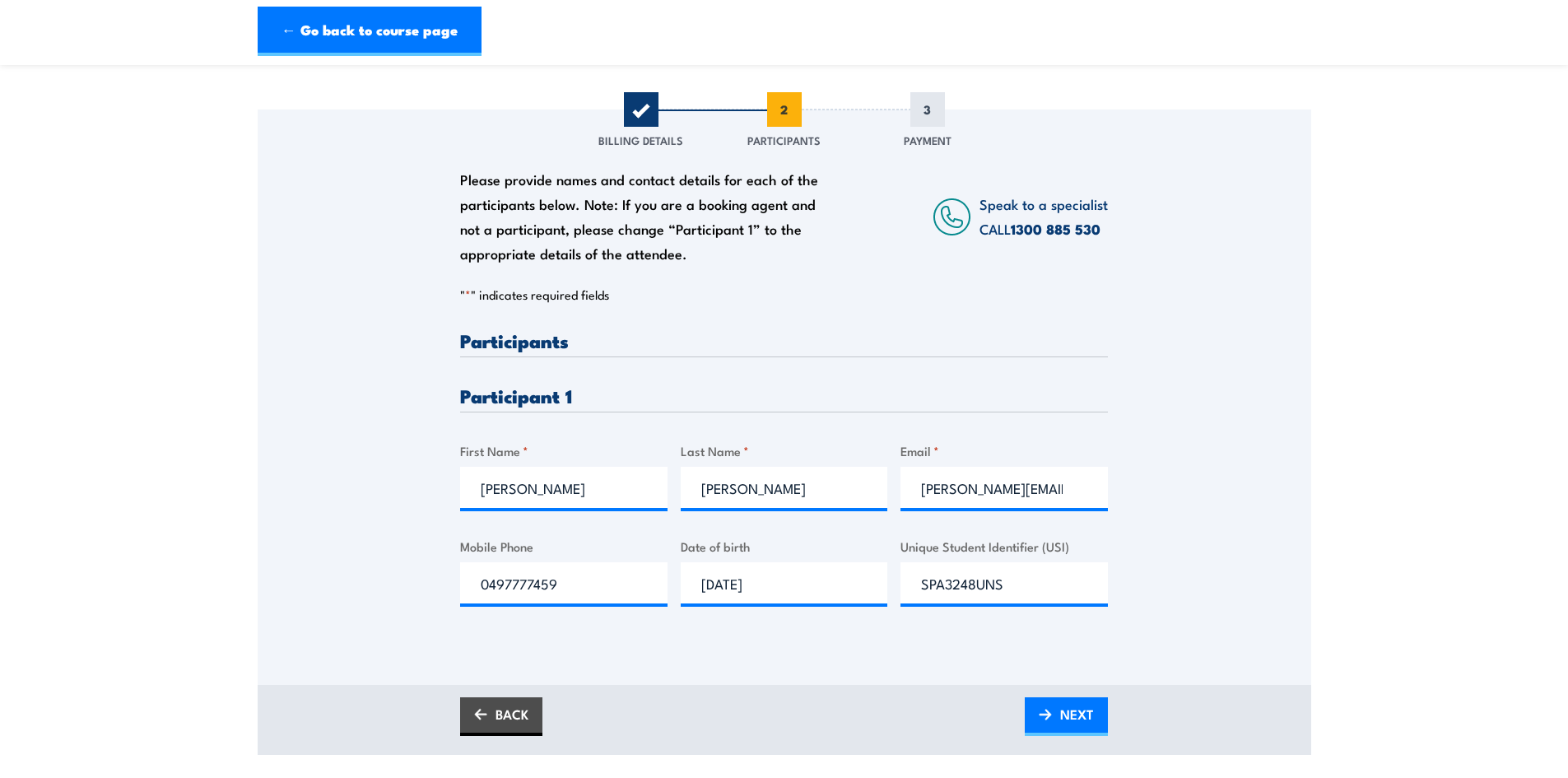
scroll to position [247, 0]
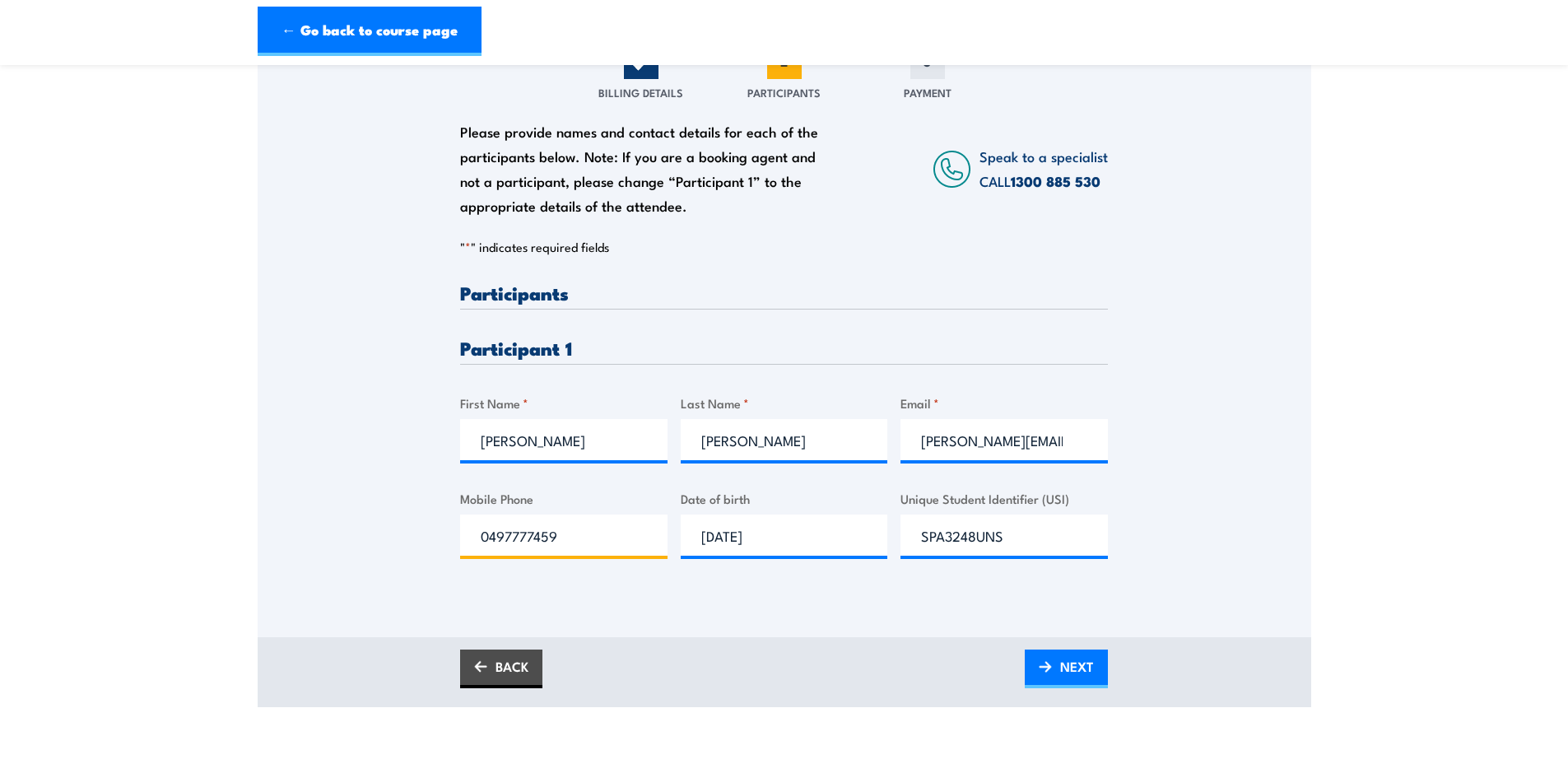
click at [555, 536] on input "0497777459" at bounding box center [563, 534] width 207 height 41
drag, startPoint x: 563, startPoint y: 533, endPoint x: 471, endPoint y: 519, distance: 93.1
click at [471, 518] on input "0497777459" at bounding box center [563, 534] width 207 height 41
type input "0478610905"
click at [1061, 669] on span "NEXT" at bounding box center [1077, 667] width 34 height 43
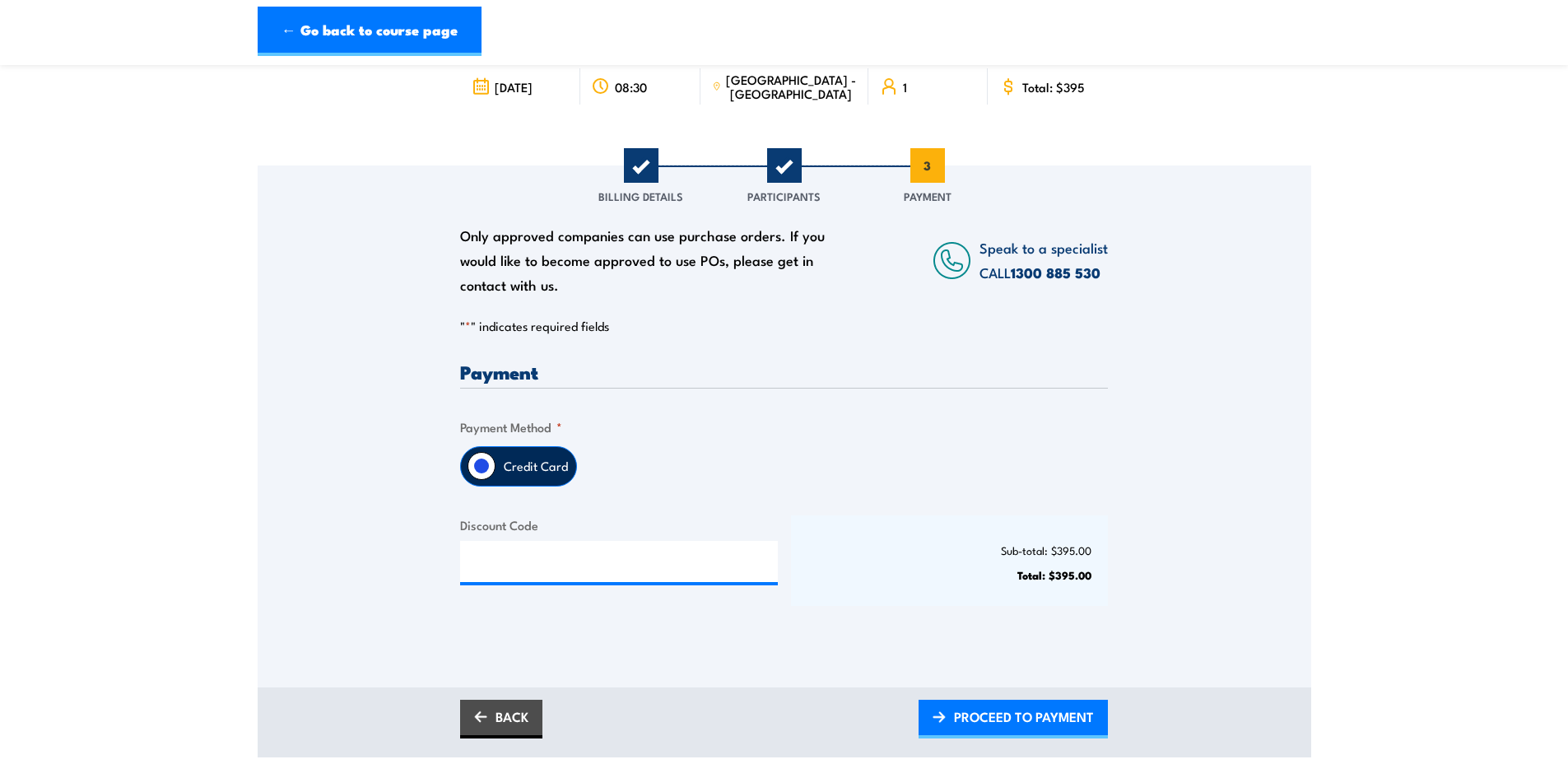
scroll to position [165, 0]
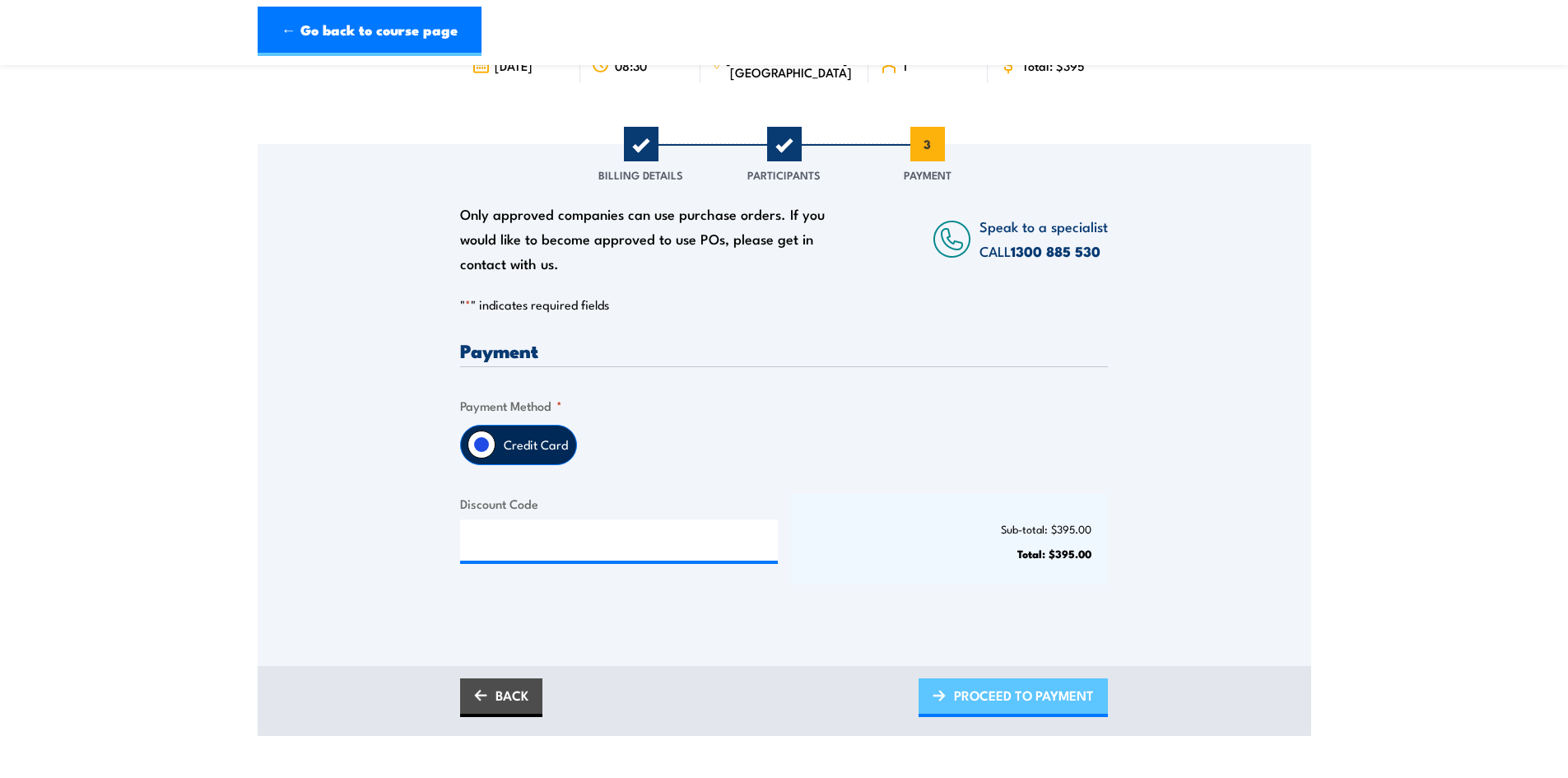
click at [981, 689] on span "PROCEED TO PAYMENT" at bounding box center [1024, 695] width 140 height 43
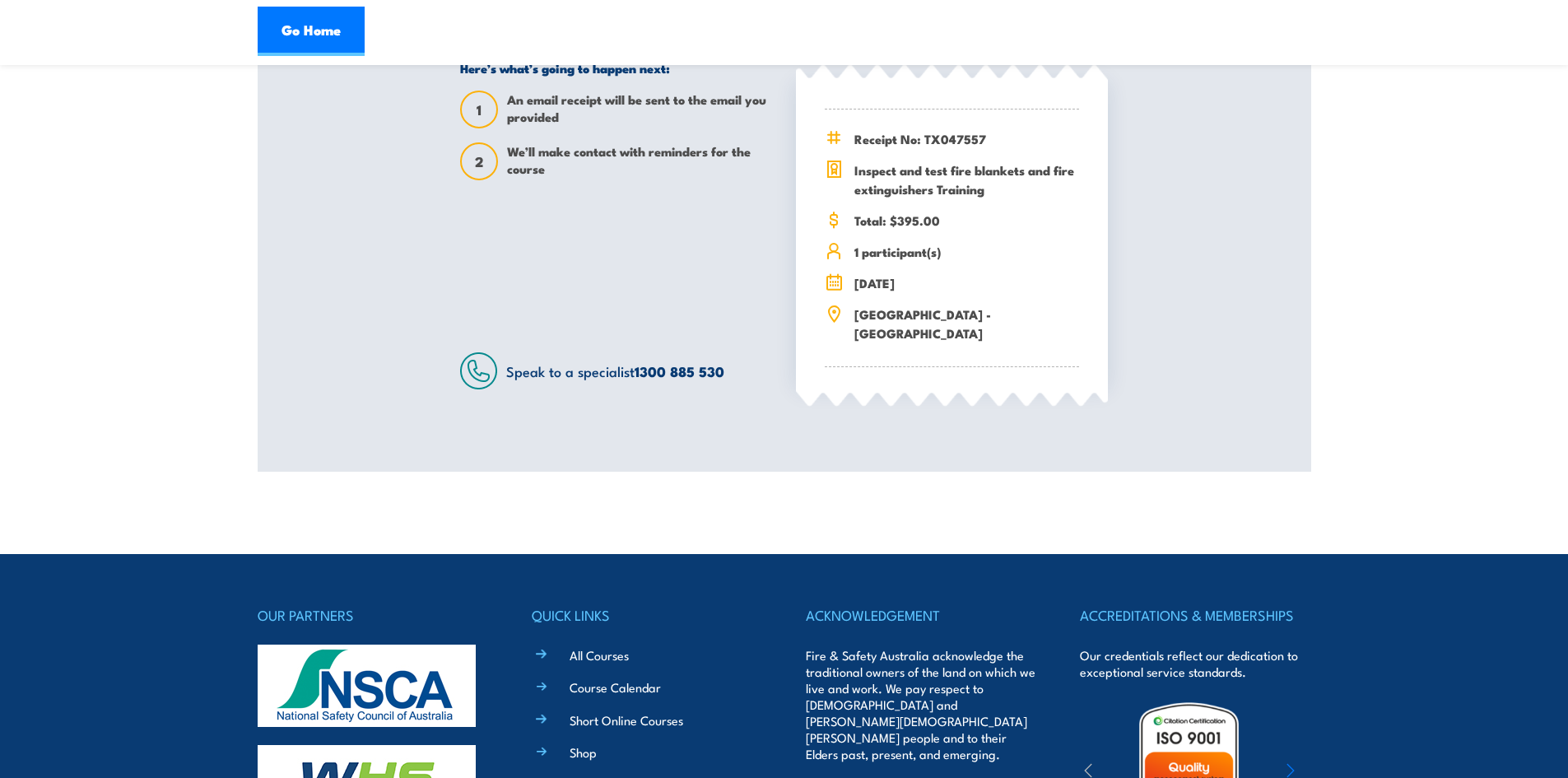
scroll to position [247, 0]
